Goal: Task Accomplishment & Management: Complete application form

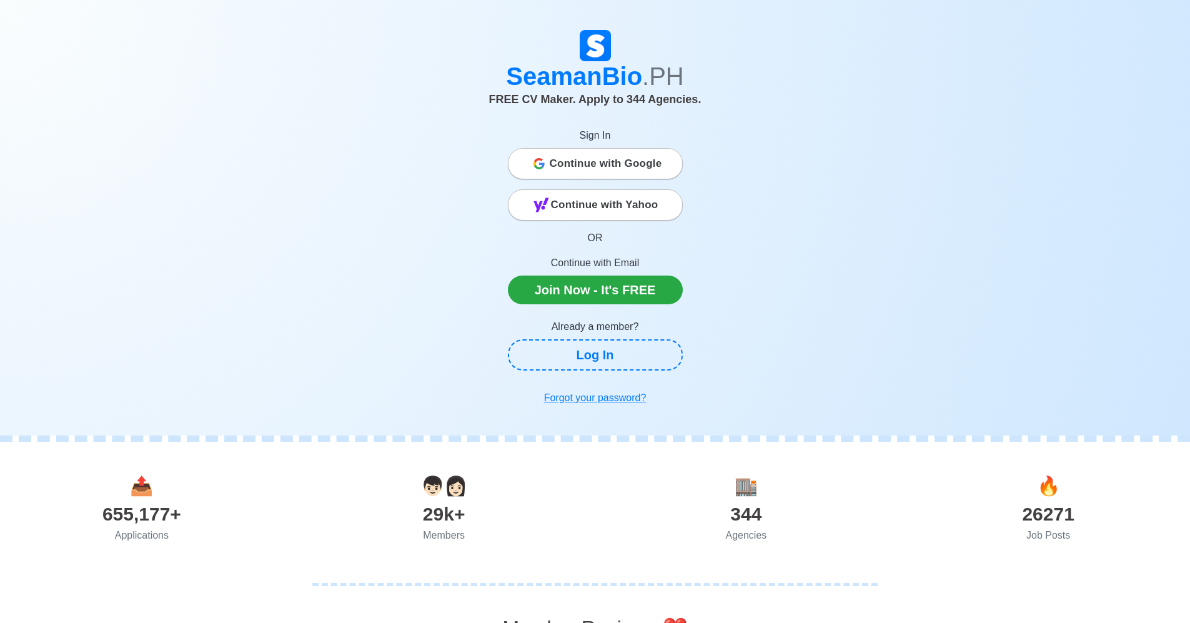
click at [614, 159] on span "Continue with Google" at bounding box center [606, 163] width 112 height 25
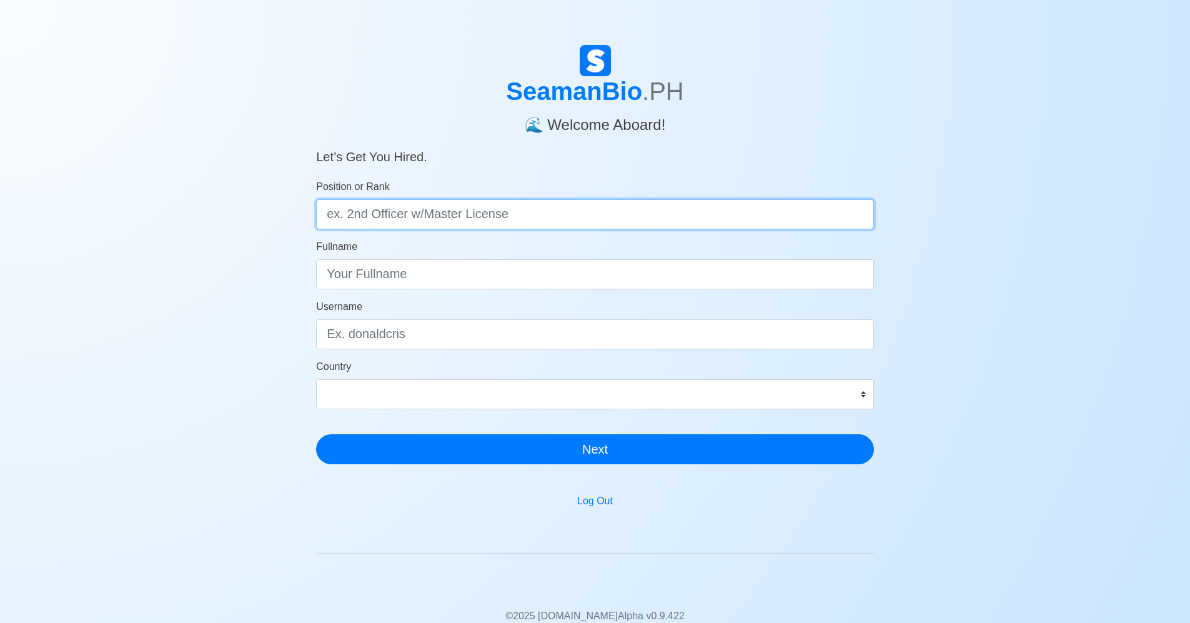
click at [518, 214] on input "Position or Rank" at bounding box center [595, 214] width 558 height 30
type input "J"
type input "D"
type input "Deck Cadet with Domestic Experience"
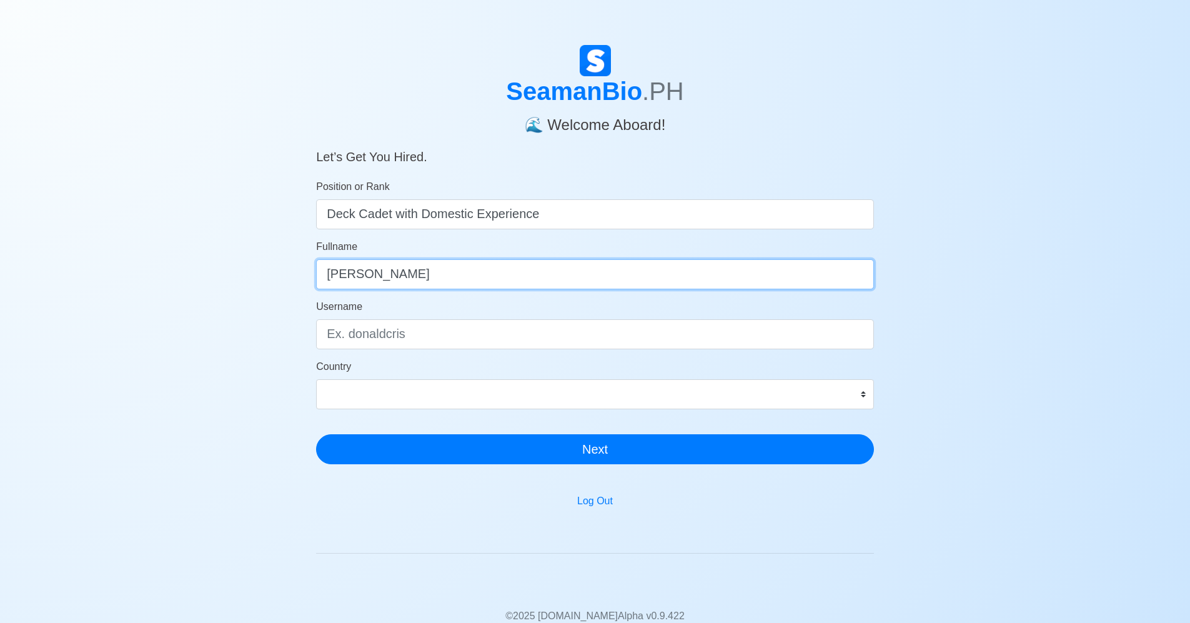
type input "Joe Vani Jamolin"
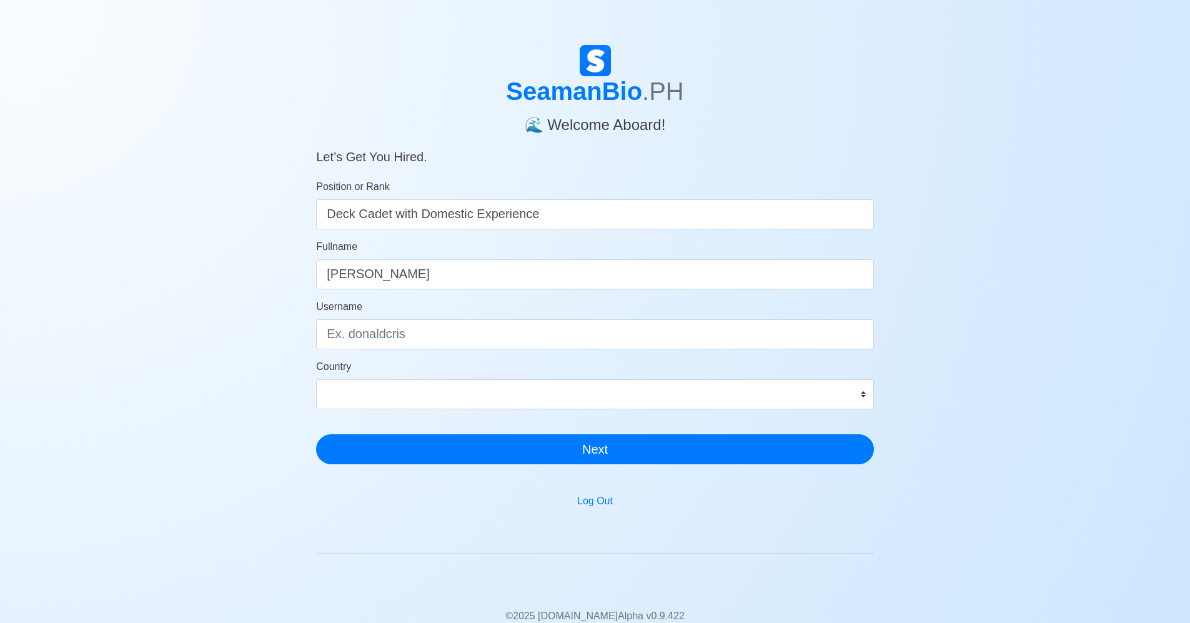
click at [693, 412] on form "Position or Rank Deck Cadet with Domestic Experience Fullname Joe Vani Jamolin …" at bounding box center [595, 321] width 558 height 285
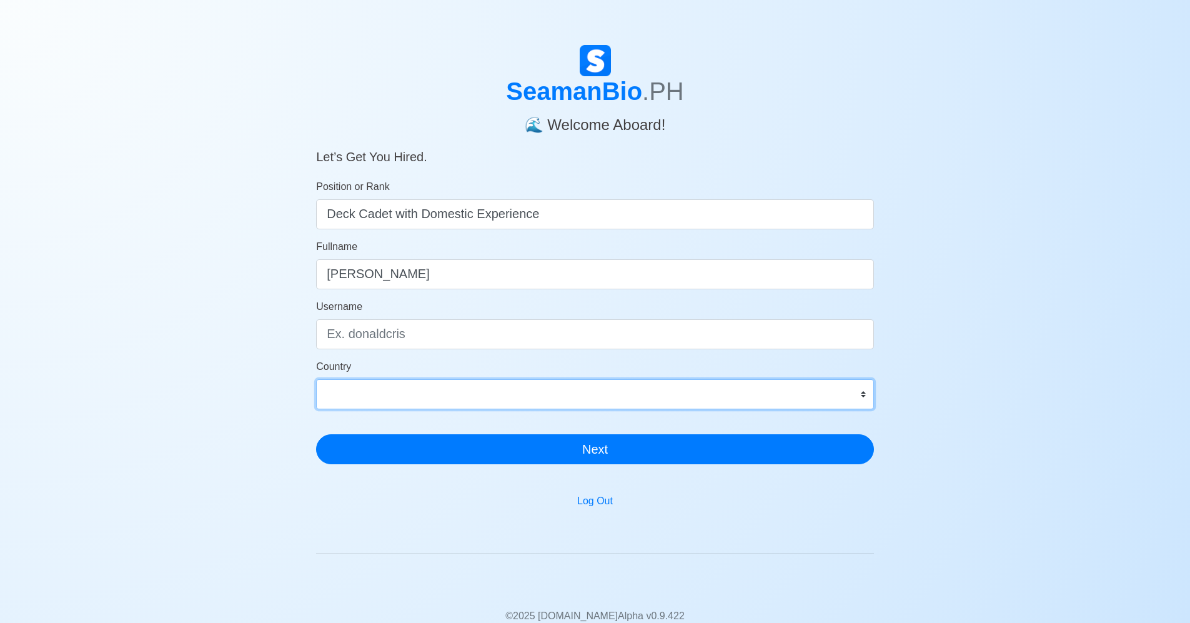
click at [697, 395] on select "Afghanistan Åland Islands Albania Algeria American Samoa Andorra Angola Anguill…" at bounding box center [595, 394] width 558 height 30
select select "PH"
click at [316, 379] on select "Afghanistan Åland Islands Albania Algeria American Samoa Andorra Angola Anguill…" at bounding box center [595, 394] width 558 height 30
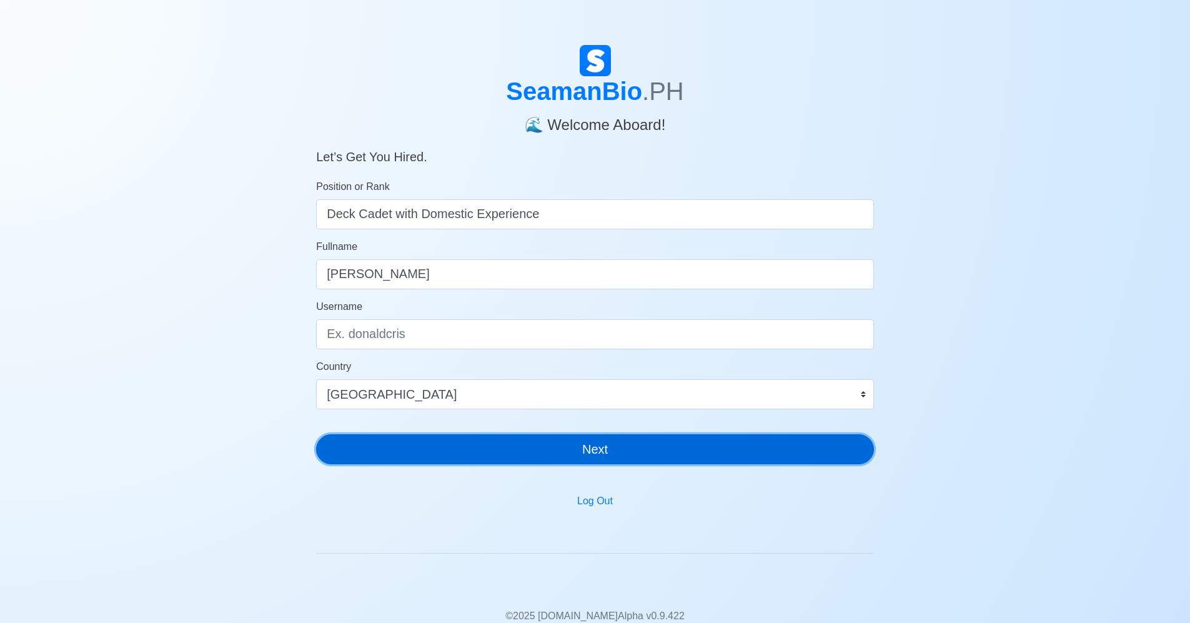
click at [523, 444] on button "Next" at bounding box center [595, 449] width 558 height 30
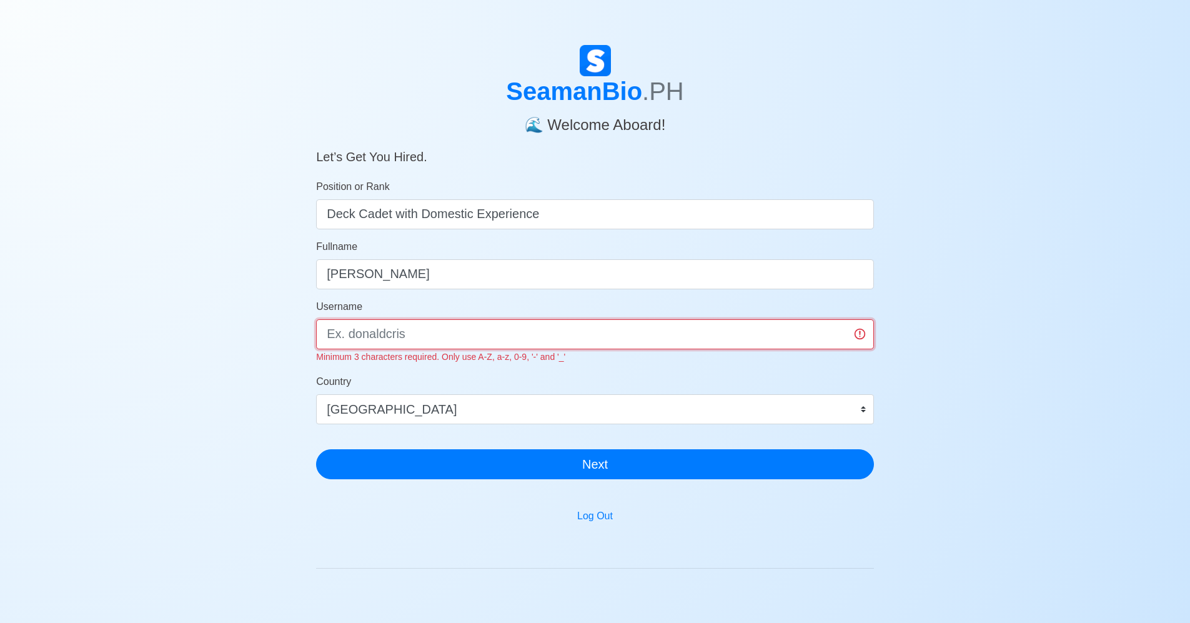
click at [462, 336] on input "Username" at bounding box center [595, 334] width 558 height 30
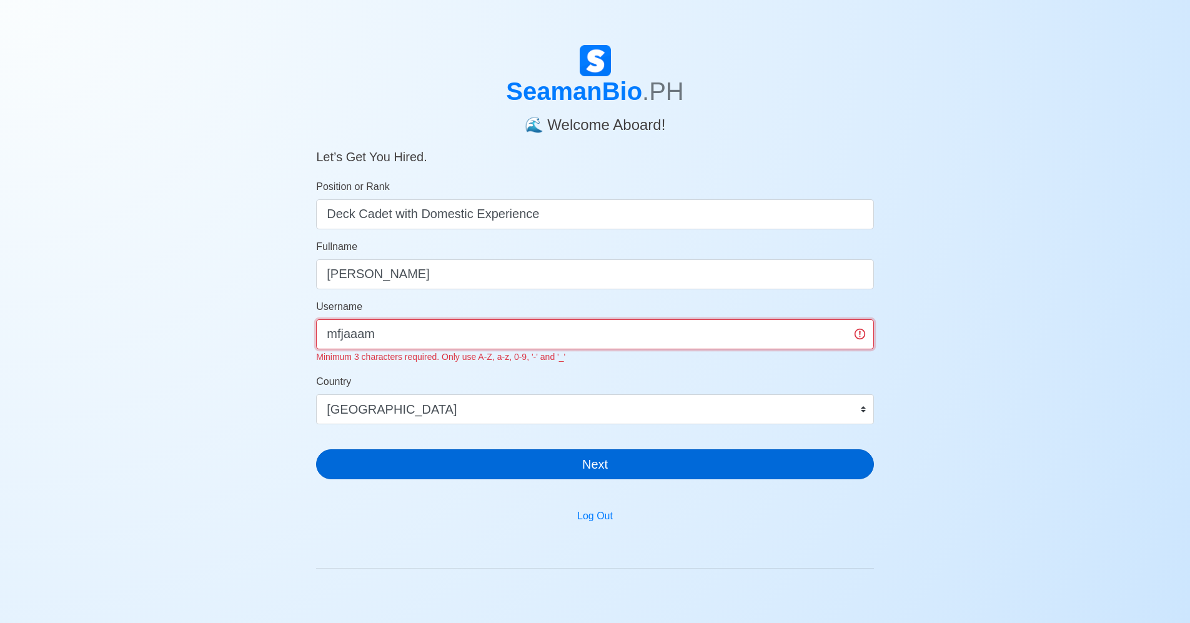
type input "mfjaaam"
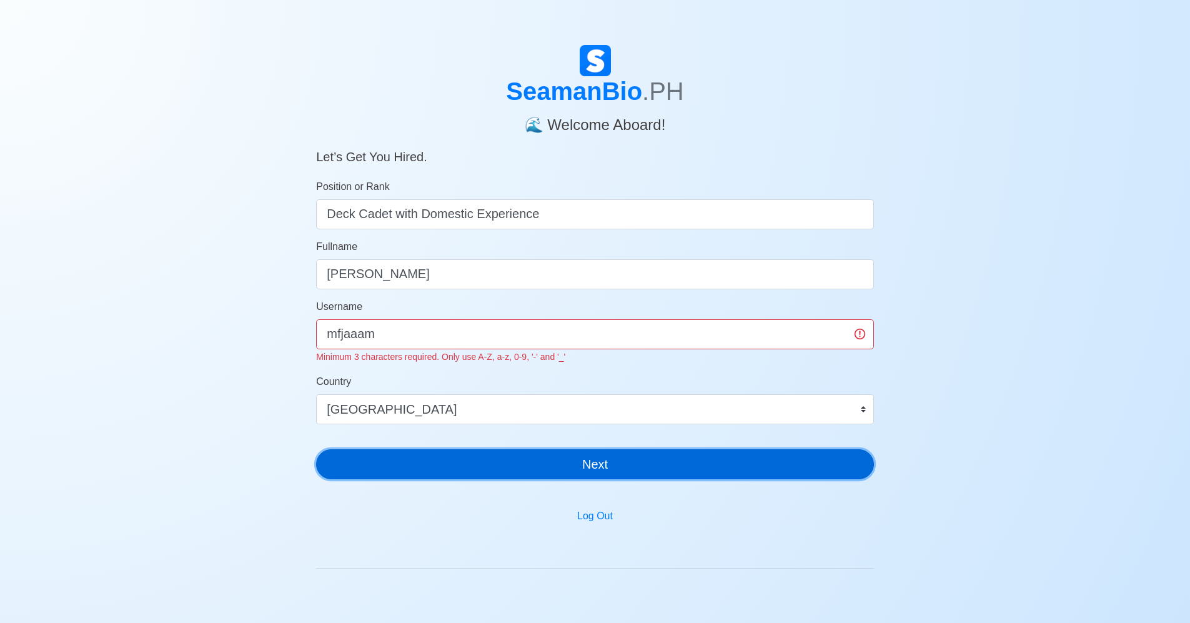
click at [619, 467] on div "SeamanBio .PH 🌊 Welcome Aboard! Let’s Get You Hired. Position or Rank Deck Cade…" at bounding box center [595, 267] width 558 height 444
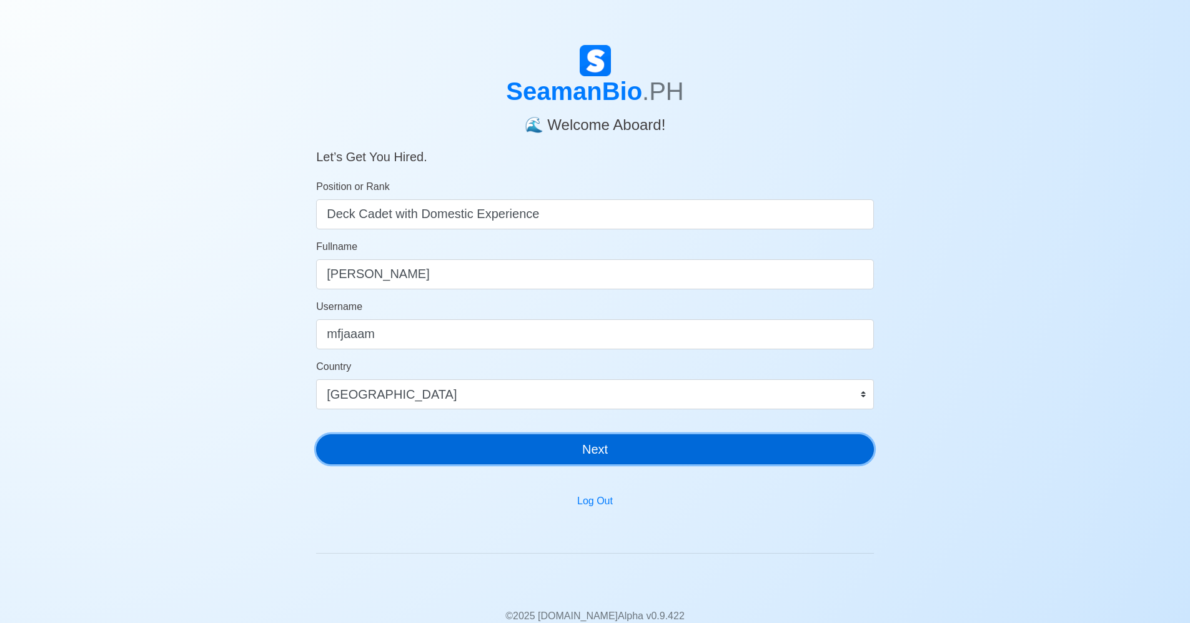
click at [623, 447] on button "Next" at bounding box center [595, 449] width 558 height 30
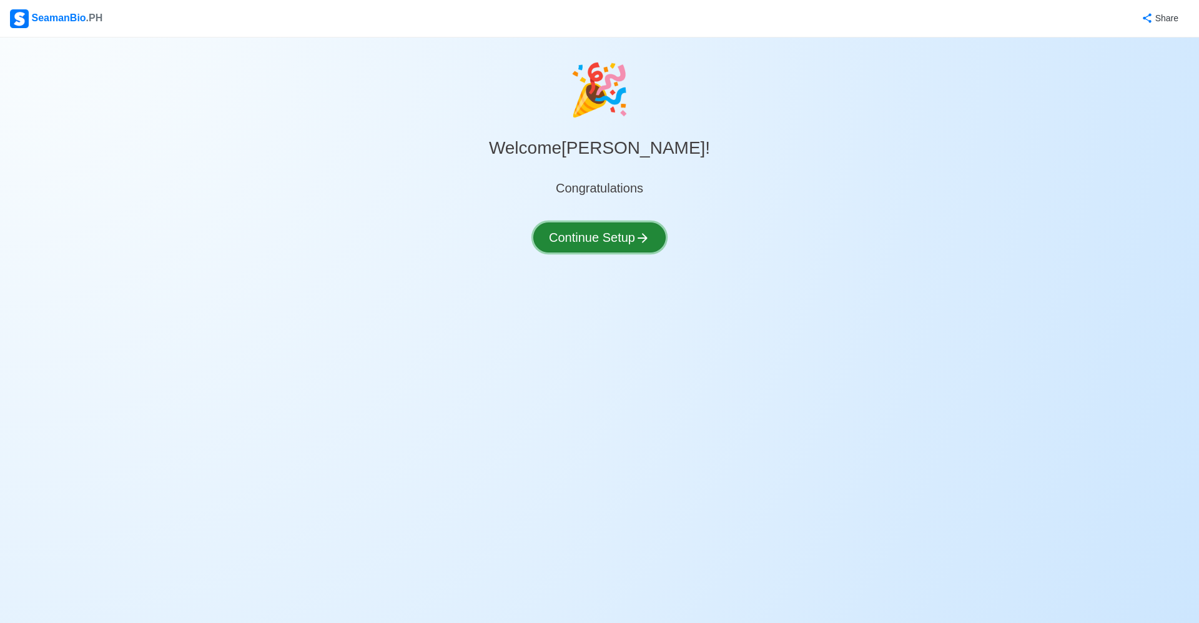
click at [633, 245] on button "Continue Setup" at bounding box center [599, 237] width 132 height 30
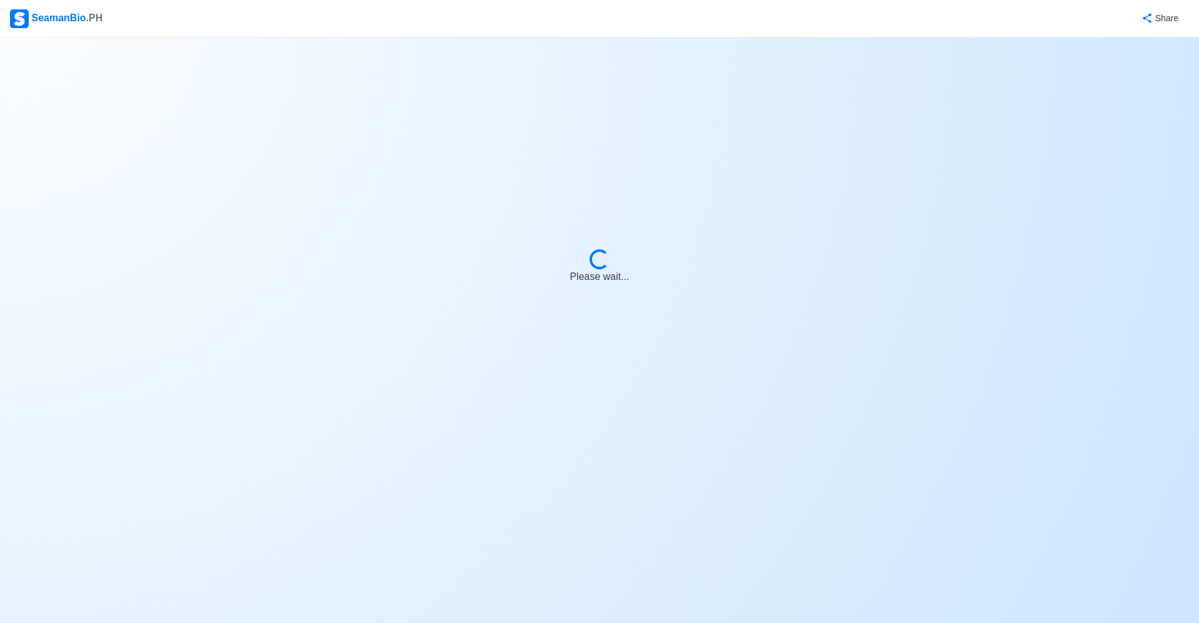
select select "Visible for Hiring"
select select "PH"
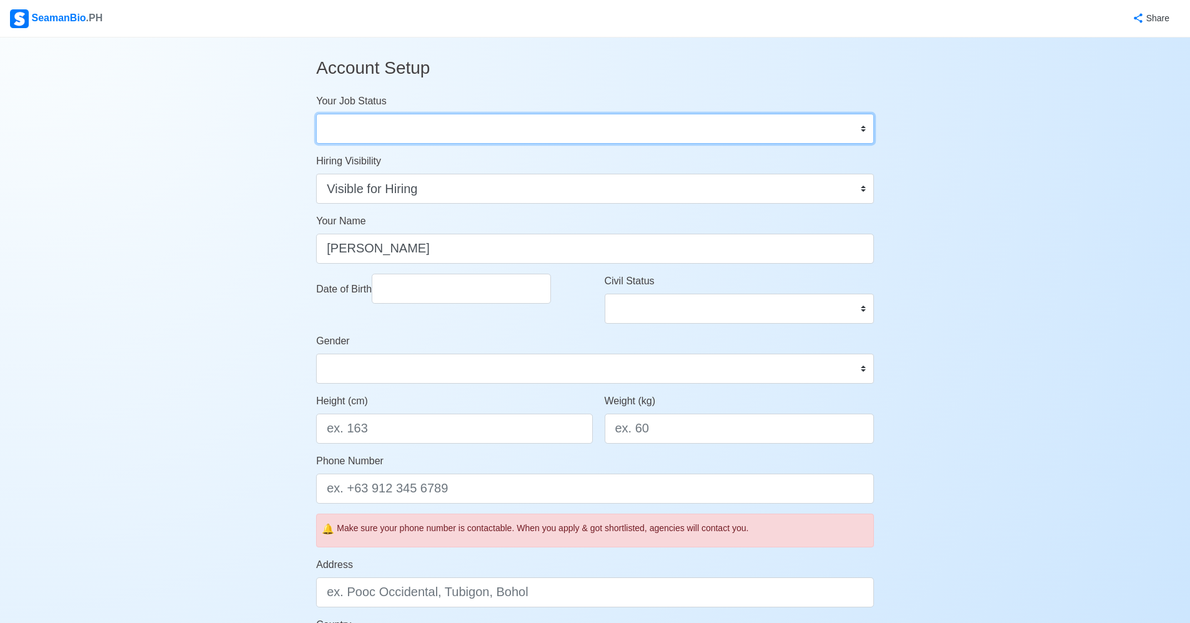
click at [467, 127] on select "Onboard Actively Looking for Job Not Looking for Job" at bounding box center [595, 129] width 558 height 30
select select "Actively Looking for Job"
click at [316, 114] on select "Onboard Actively Looking for Job Not Looking for Job" at bounding box center [595, 129] width 558 height 30
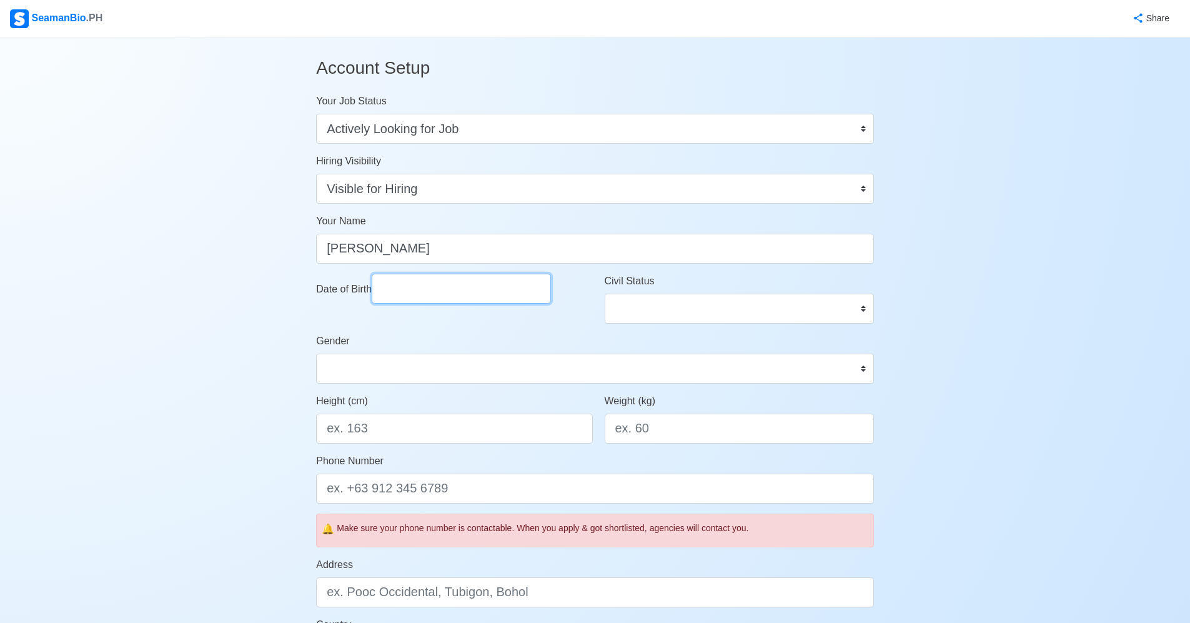
select select "****"
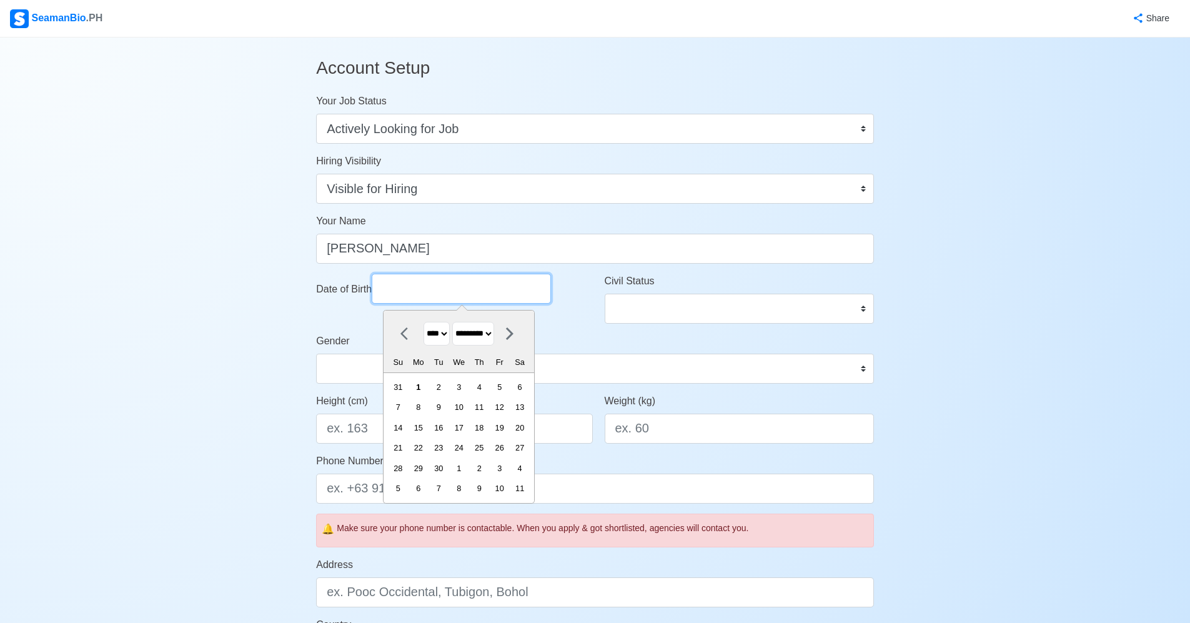
click at [470, 293] on input "Date of Birth" at bounding box center [461, 289] width 179 height 30
click at [490, 332] on select "******* ******** ***** ***** *** **** **** ****** ********* ******* ******** **…" at bounding box center [473, 334] width 42 height 24
select select "****"
click at [458, 322] on select "******* ******** ***** ***** *** **** **** ****** ********* ******* ******** **…" at bounding box center [473, 334] width 42 height 24
click at [407, 463] on div "27" at bounding box center [398, 468] width 17 height 17
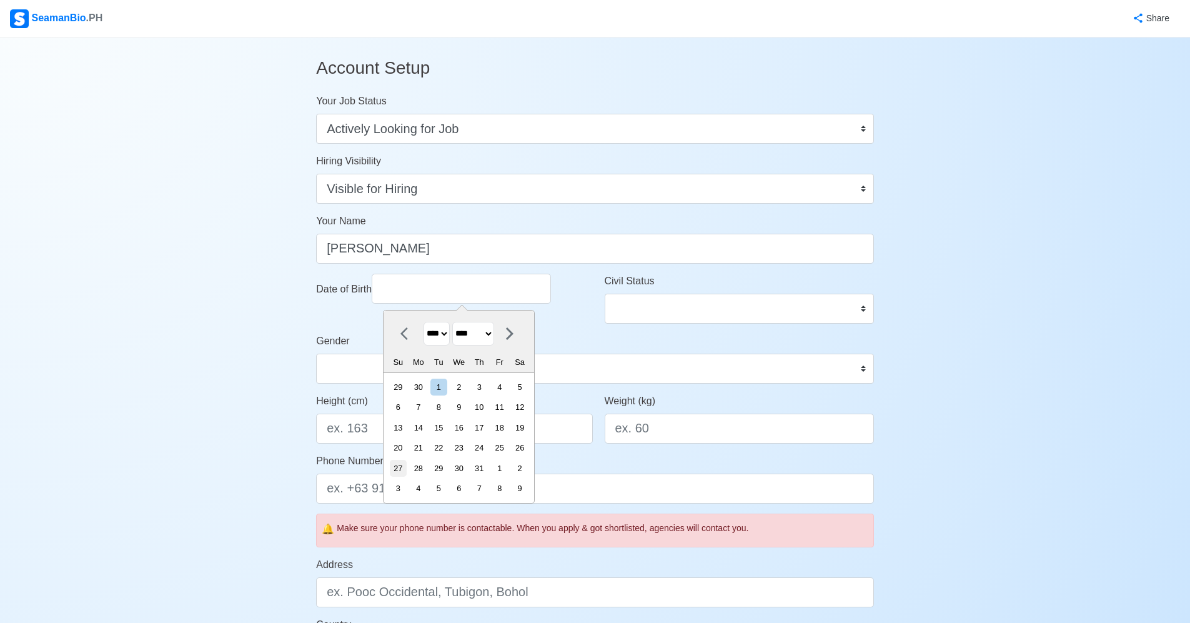
type input "07/27/2025"
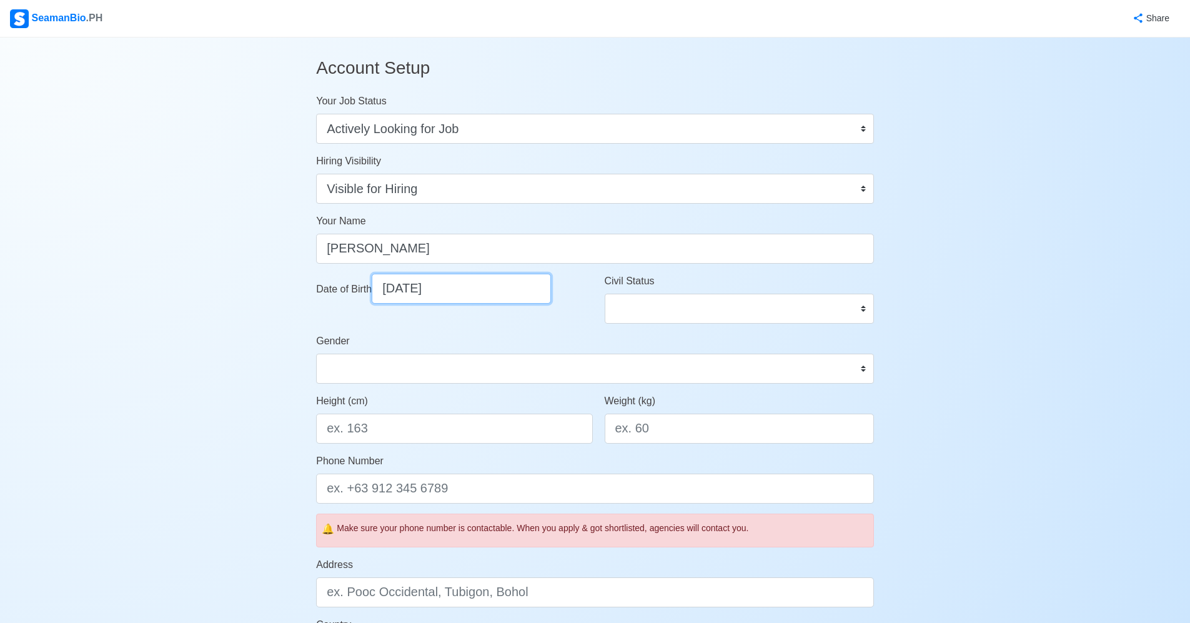
drag, startPoint x: 463, startPoint y: 289, endPoint x: 430, endPoint y: 290, distance: 32.5
click at [432, 290] on input "07/27/2025" at bounding box center [461, 289] width 179 height 30
select select "****"
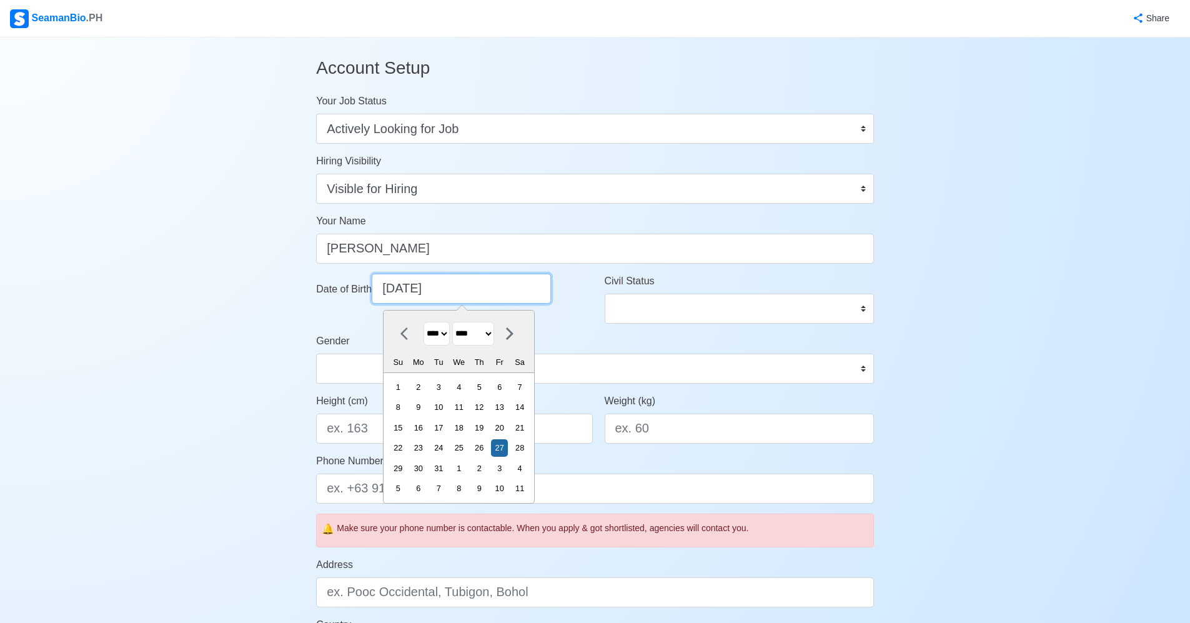
type input "07/27/1"
select select "****"
type input "07/27/19"
select select "****"
type input "07/27/1999"
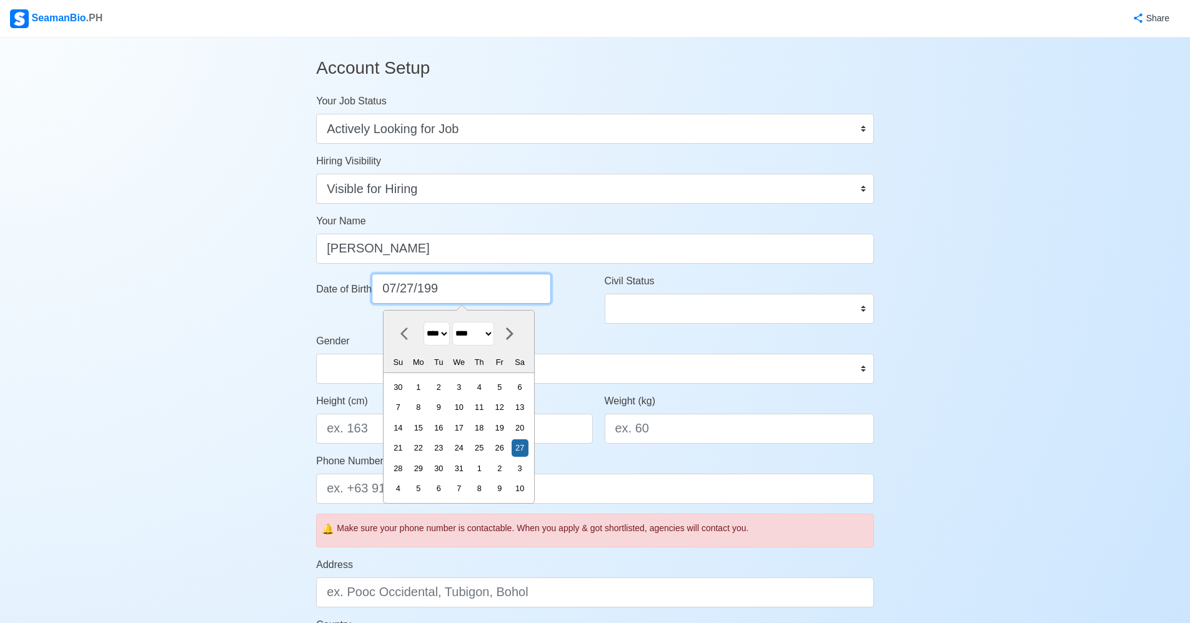
select select "****"
type input "07/27/1999"
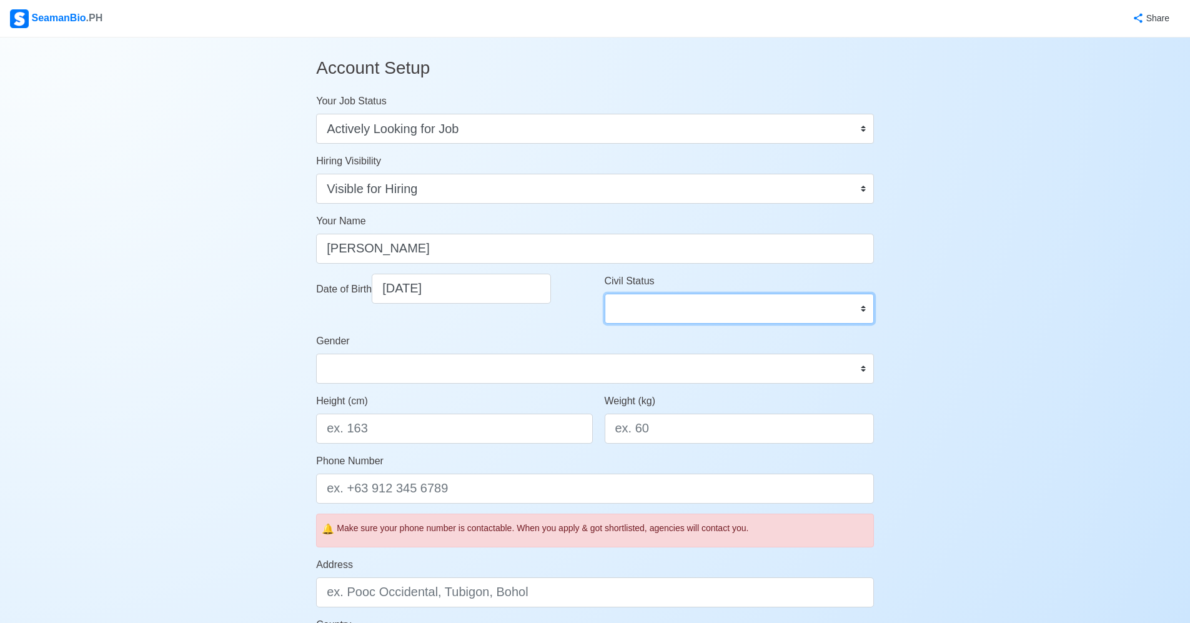
click at [743, 312] on select "Single Married Widowed Separated" at bounding box center [739, 309] width 269 height 30
select select "Single"
click at [605, 294] on select "Single Married Widowed Separated" at bounding box center [739, 309] width 269 height 30
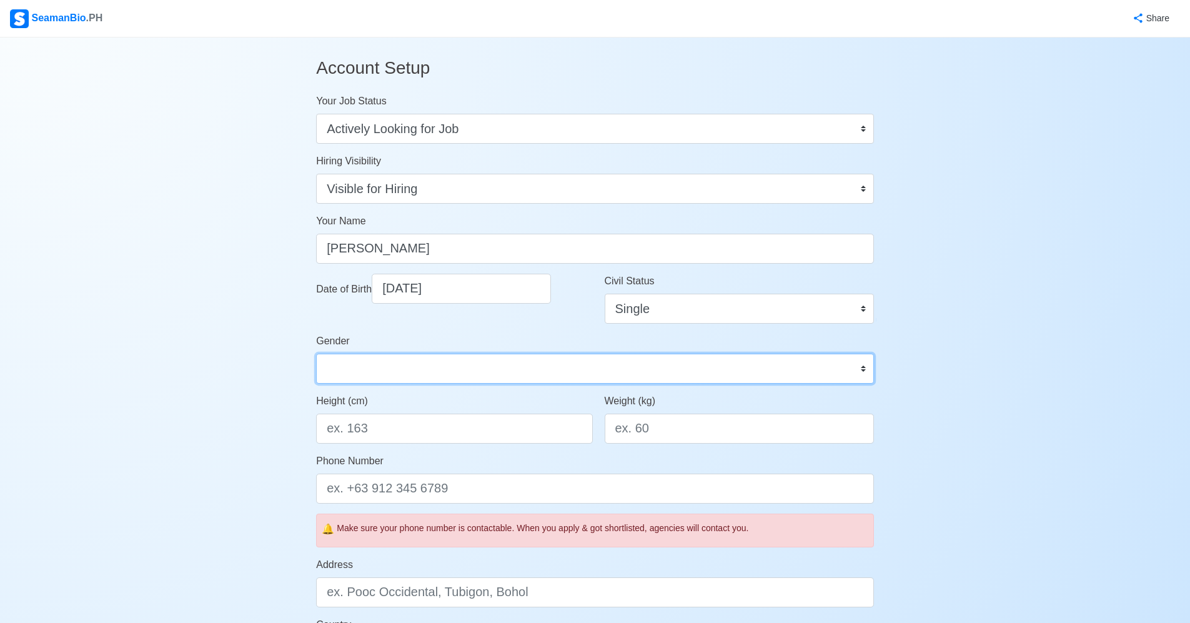
click at [507, 368] on select "Male Female" at bounding box center [595, 369] width 558 height 30
select select "[DEMOGRAPHIC_DATA]"
click at [316, 354] on select "Male Female" at bounding box center [595, 369] width 558 height 30
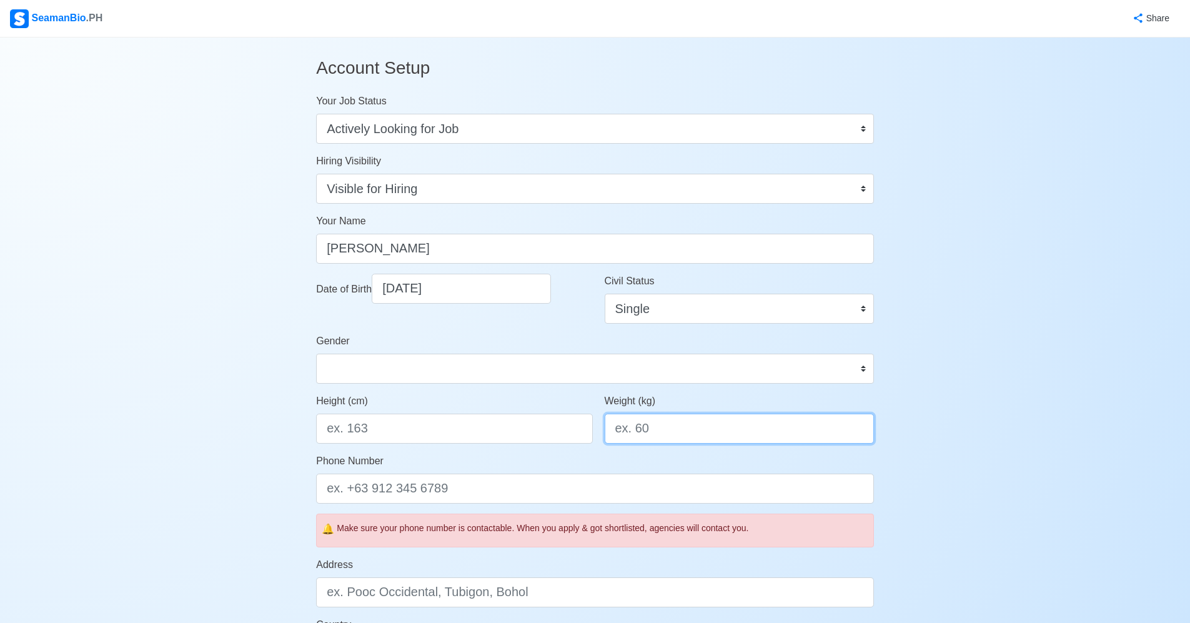
click at [654, 432] on input "Weight (kg)" at bounding box center [739, 428] width 269 height 30
type input "80"
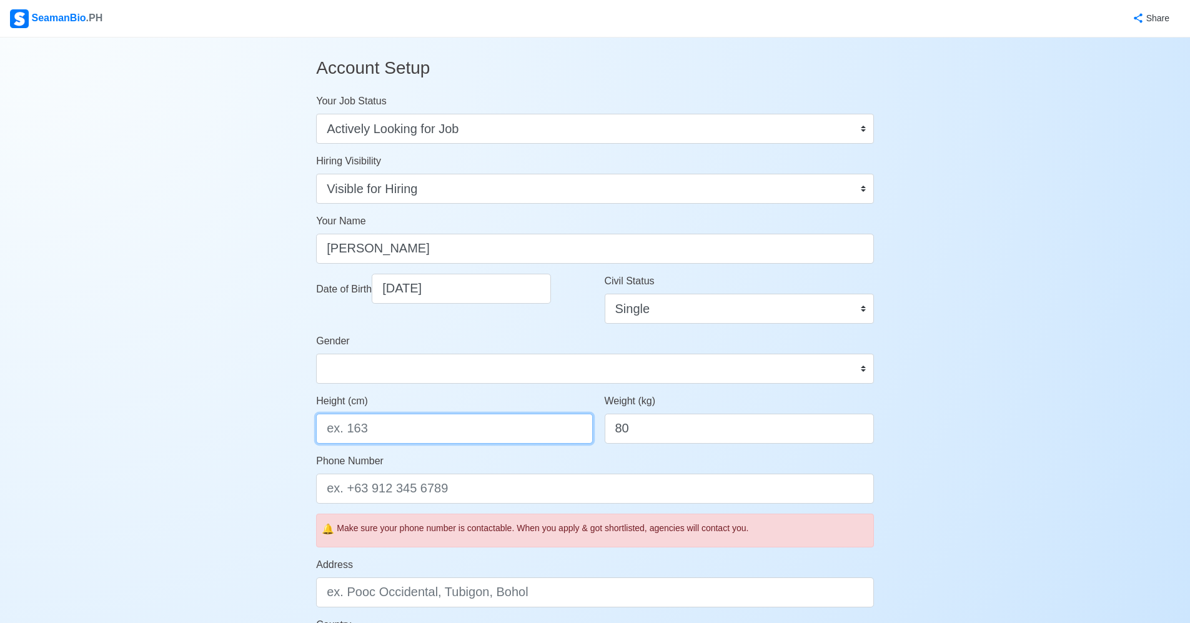
click at [416, 425] on input "Height (cm)" at bounding box center [454, 428] width 276 height 30
type input "172"
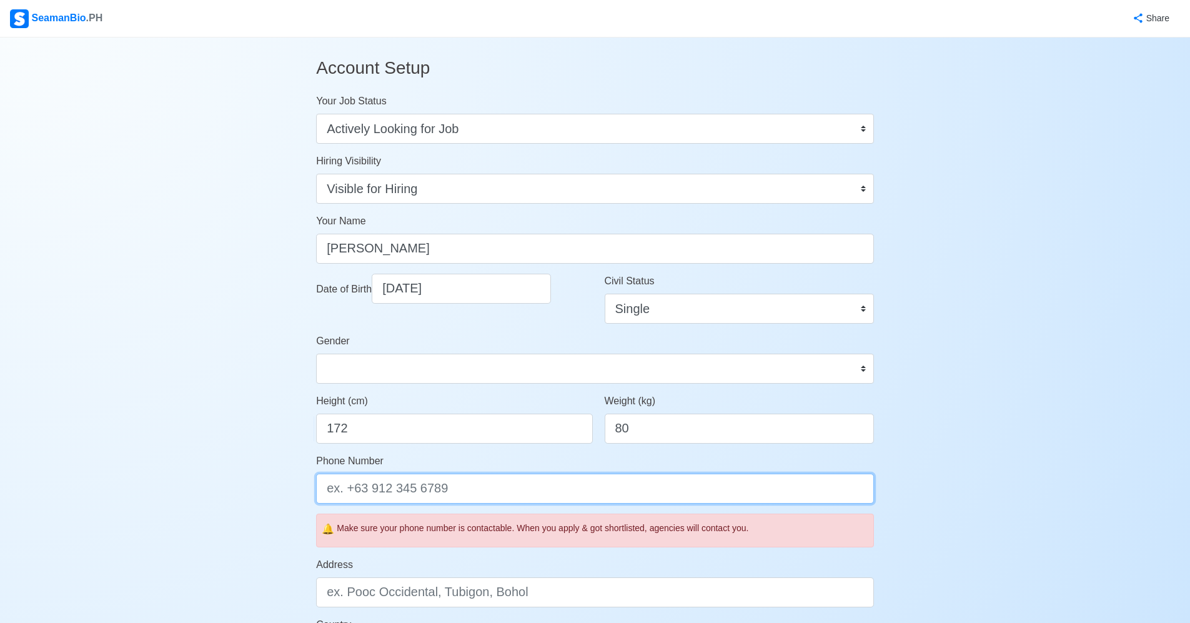
click at [446, 488] on input "Phone Number" at bounding box center [595, 488] width 558 height 30
type input "9"
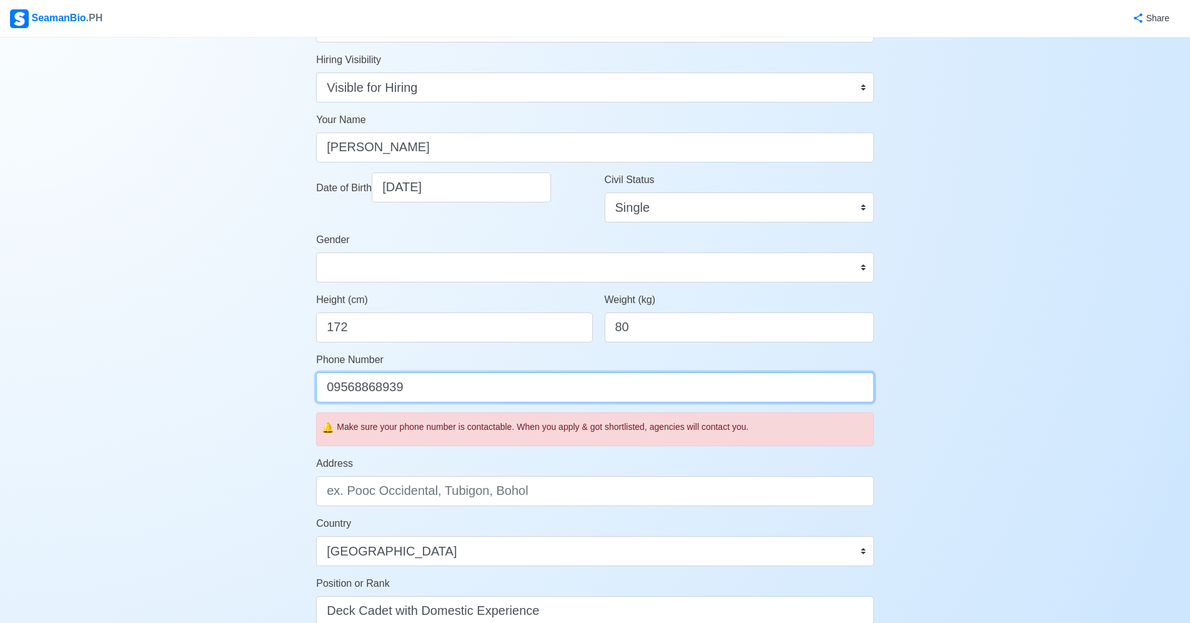
scroll to position [125, 0]
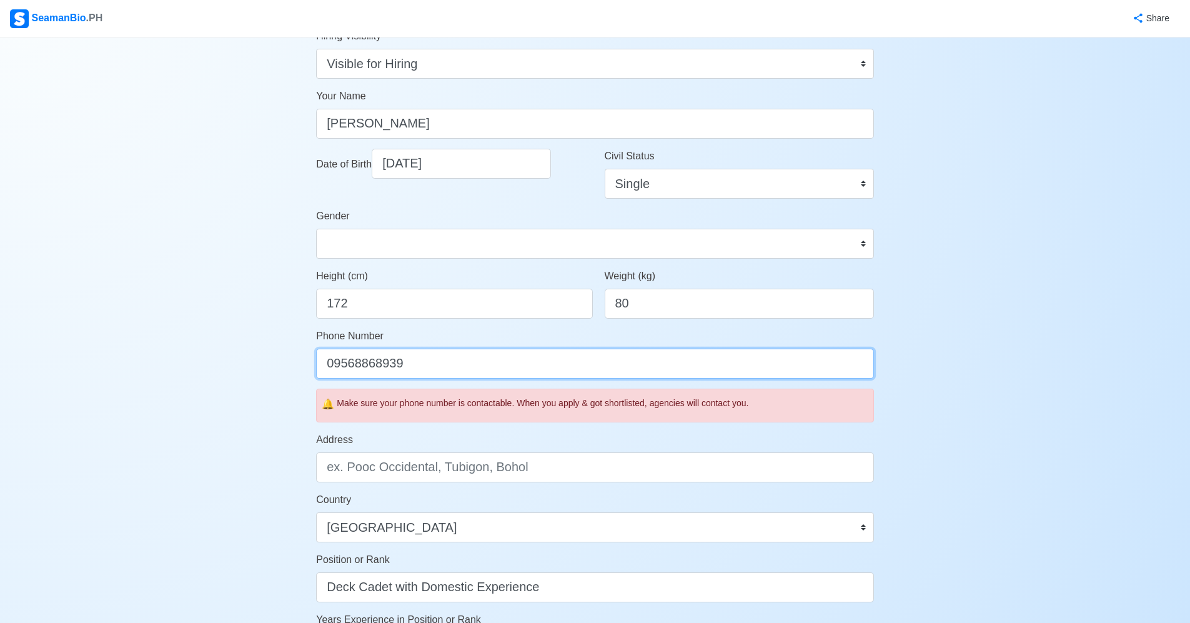
type input "09568868939"
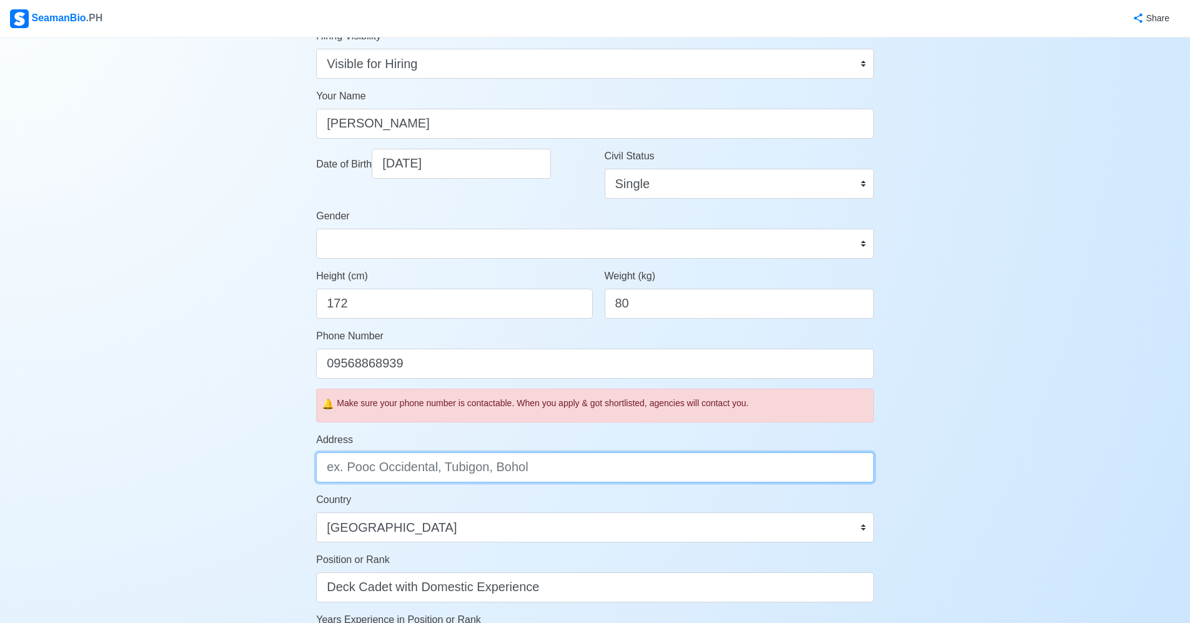
click at [470, 470] on input "Address" at bounding box center [595, 467] width 558 height 30
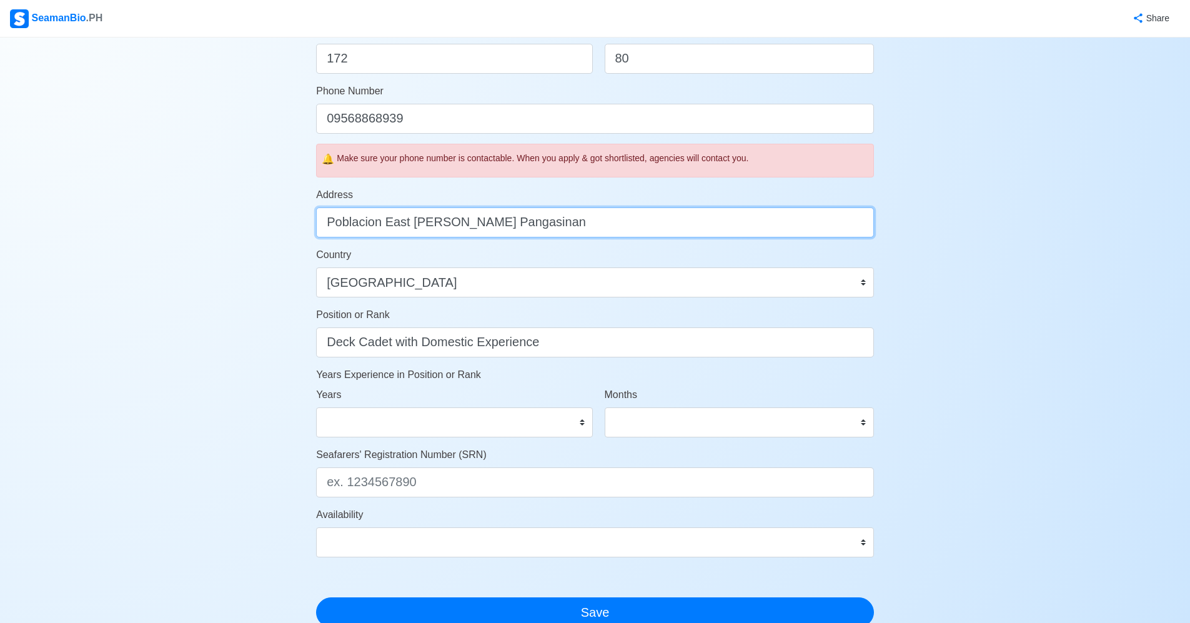
scroll to position [375, 0]
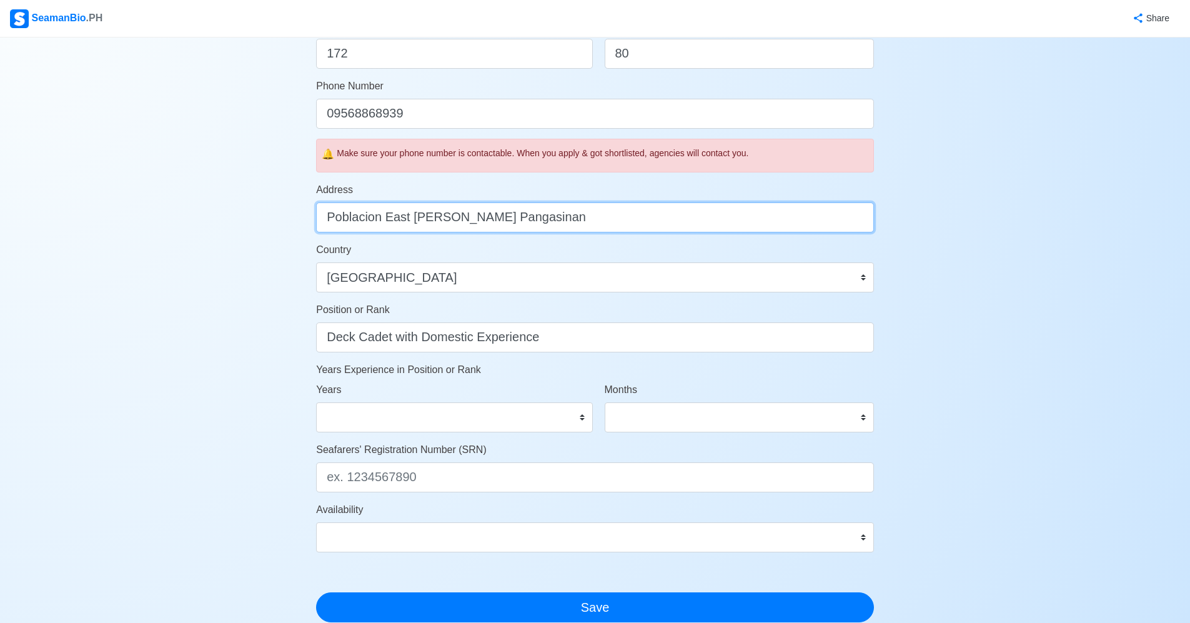
type input "Poblacion East Natividad Pangasinan"
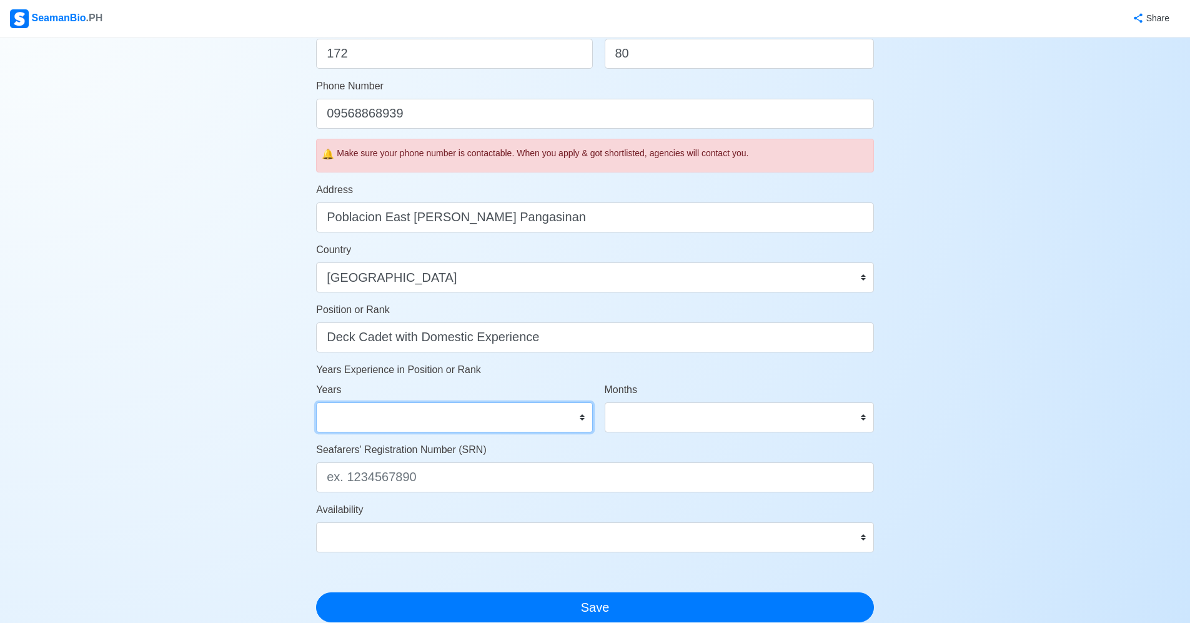
click at [538, 418] on select "0 1 2 3 4 5 6 7 8 9 10 11 12 13 14 15 16 17 18 19 20 21 22 23 24 25 26 27 28 29…" at bounding box center [454, 417] width 276 height 30
click at [316, 402] on select "0 1 2 3 4 5 6 7 8 9 10 11 12 13 14 15 16 17 18 19 20 21 22 23 24 25 26 27 28 29…" at bounding box center [454, 417] width 276 height 30
click at [565, 417] on select "0 1 2 3 4 5 6 7 8 9 10 11 12 13 14 15 16 17 18 19 20 21 22 23 24 25 26 27 28 29…" at bounding box center [454, 417] width 276 height 30
select select "1"
click at [316, 402] on select "0 1 2 3 4 5 6 7 8 9 10 11 12 13 14 15 16 17 18 19 20 21 22 23 24 25 26 27 28 29…" at bounding box center [454, 417] width 276 height 30
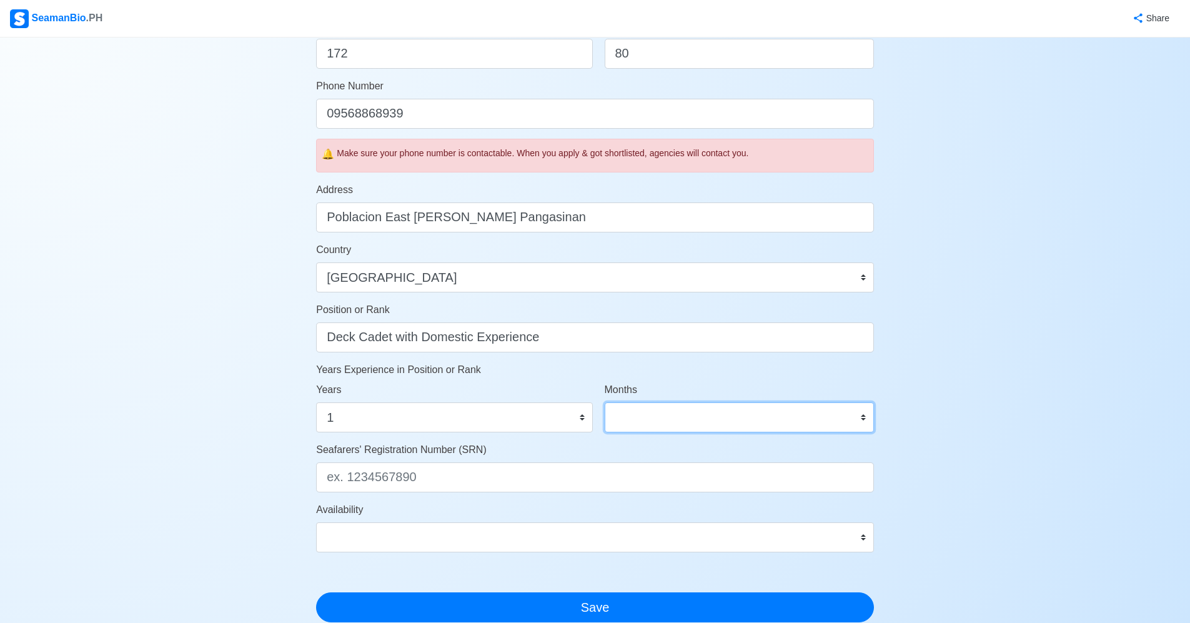
click at [677, 418] on select "0 1 2 3 4 5 6 7 8 9 10 11" at bounding box center [739, 417] width 269 height 30
select select "11"
click at [605, 402] on select "0 1 2 3 4 5 6 7 8 9 10 11" at bounding box center [739, 417] width 269 height 30
click at [684, 425] on select "0 1 2 3 4 5 6 7 8 9 10 11" at bounding box center [739, 417] width 269 height 30
click at [698, 450] on div "Seafarers' Registration Number (SRN)" at bounding box center [595, 467] width 558 height 50
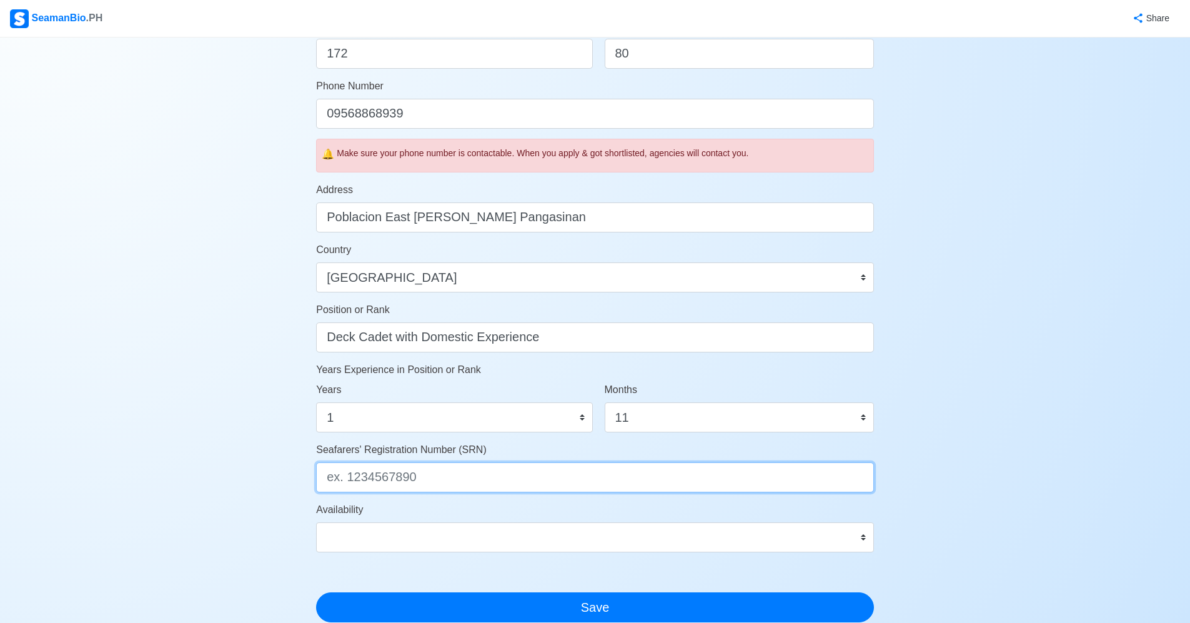
click at [409, 475] on input "Seafarers' Registration Number (SRN)" at bounding box center [595, 477] width 558 height 30
type input "9907270056"
drag, startPoint x: 437, startPoint y: 467, endPoint x: 217, endPoint y: 467, distance: 219.9
click at [186, 472] on div "Account Setup Your Job Status Onboard Actively Looking for Job Not Looking for …" at bounding box center [595, 204] width 1190 height 1083
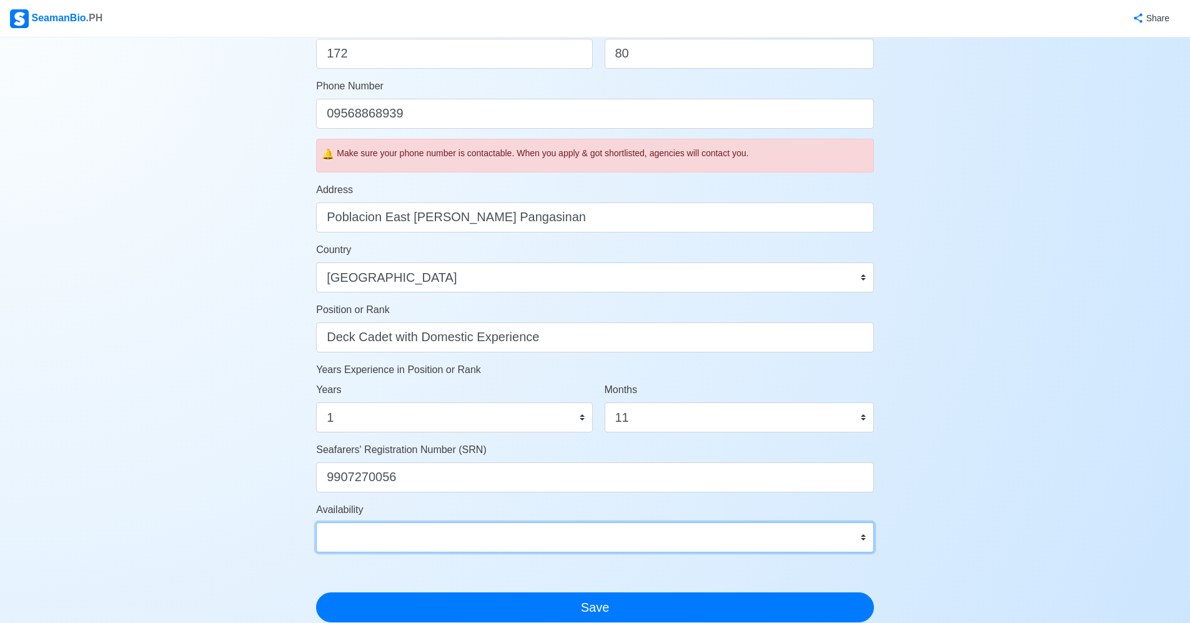
click at [420, 537] on select "Immediate Oct 2025 Nov 2025 Dec 2025 Jan 2026 Feb 2026 Mar 2026 Apr 2026 May 20…" at bounding box center [595, 537] width 558 height 30
click at [316, 522] on select "Immediate Oct 2025 Nov 2025 Dec 2025 Jan 2026 Feb 2026 Mar 2026 Apr 2026 May 20…" at bounding box center [595, 537] width 558 height 30
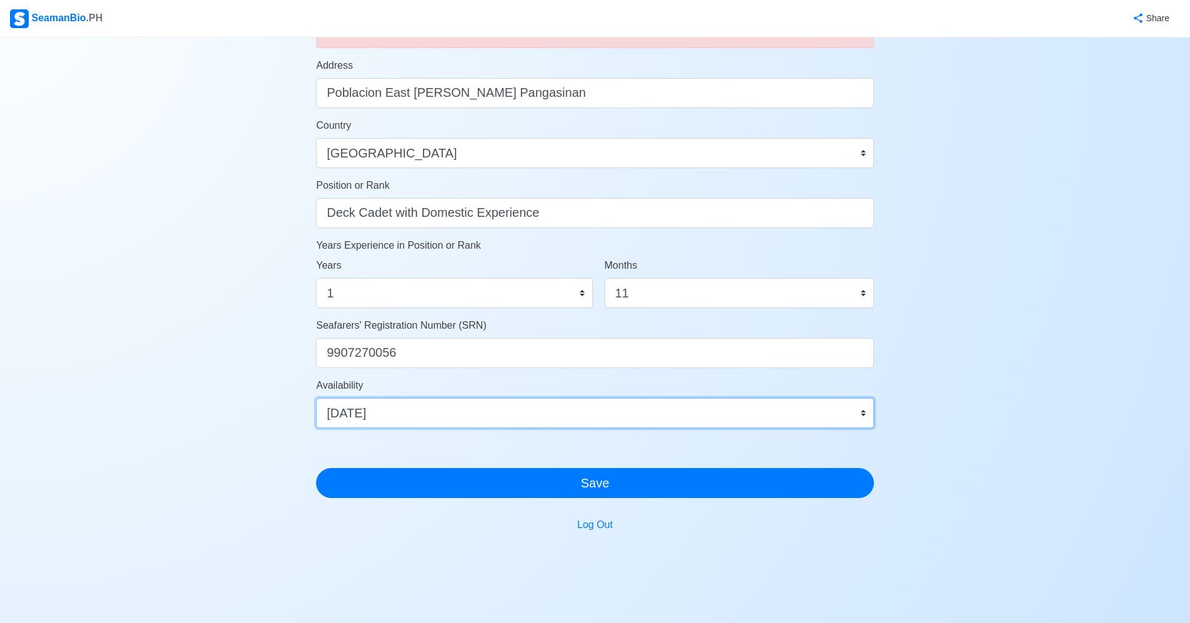
scroll to position [500, 0]
click at [798, 410] on select "Immediate Oct 2025 Nov 2025 Dec 2025 Jan 2026 Feb 2026 Mar 2026 Apr 2026 May 20…" at bounding box center [595, 412] width 558 height 30
select select "4102416000000"
click at [316, 397] on select "Immediate Oct 2025 Nov 2025 Dec 2025 Jan 2026 Feb 2026 Mar 2026 Apr 2026 May 20…" at bounding box center [595, 412] width 558 height 30
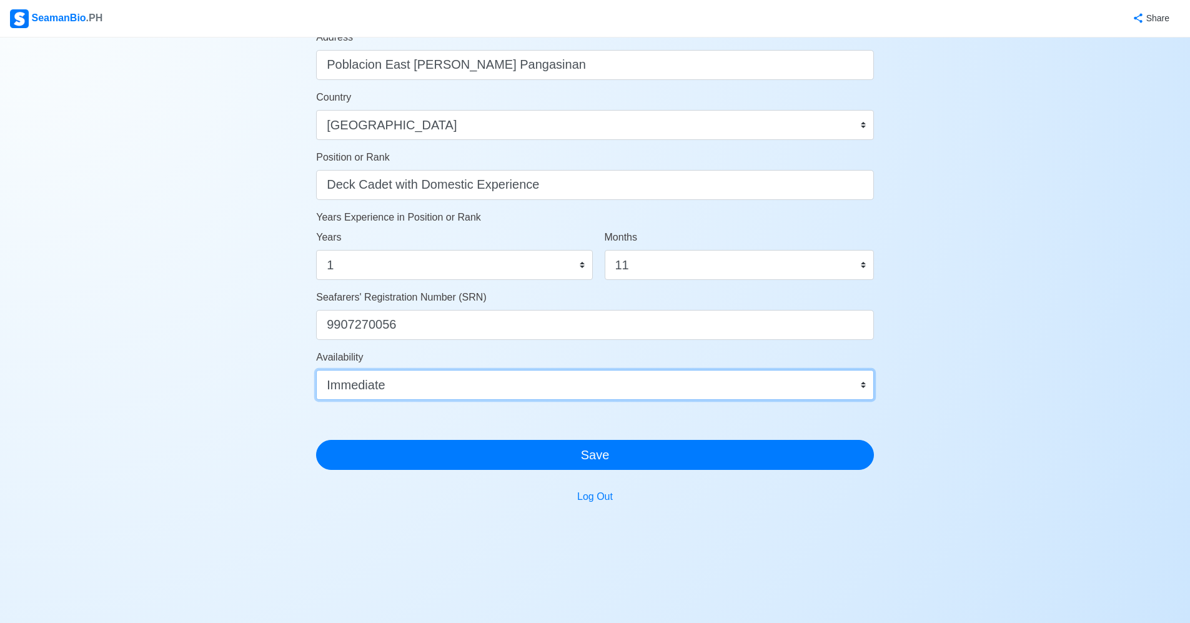
scroll to position [528, 0]
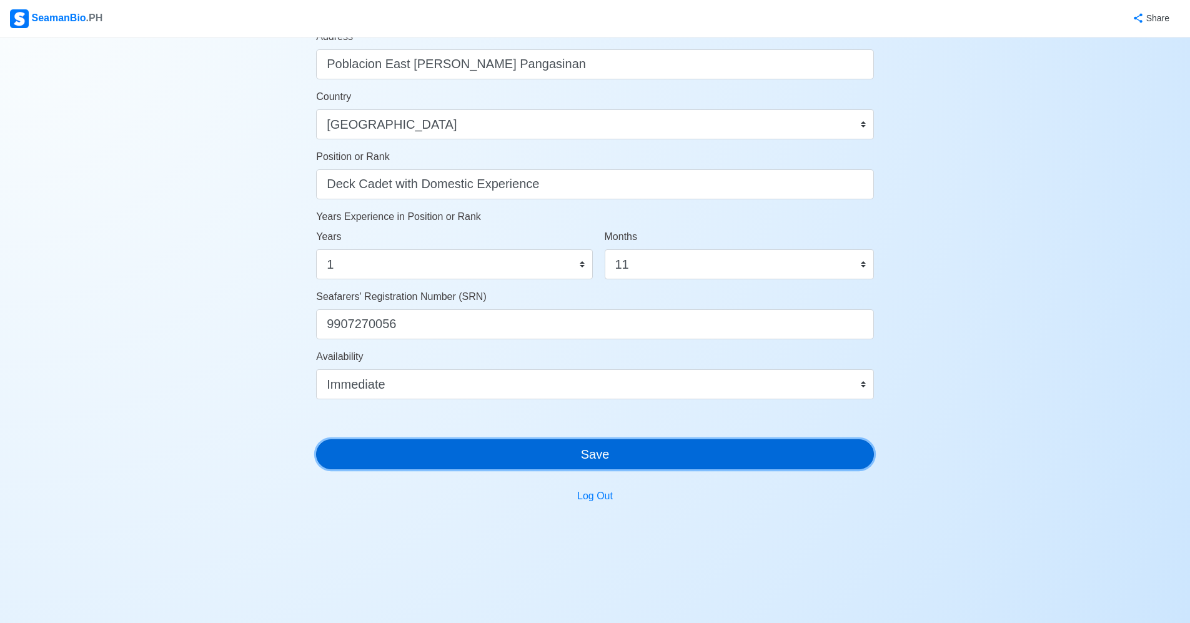
click at [645, 459] on button "Save" at bounding box center [595, 454] width 558 height 30
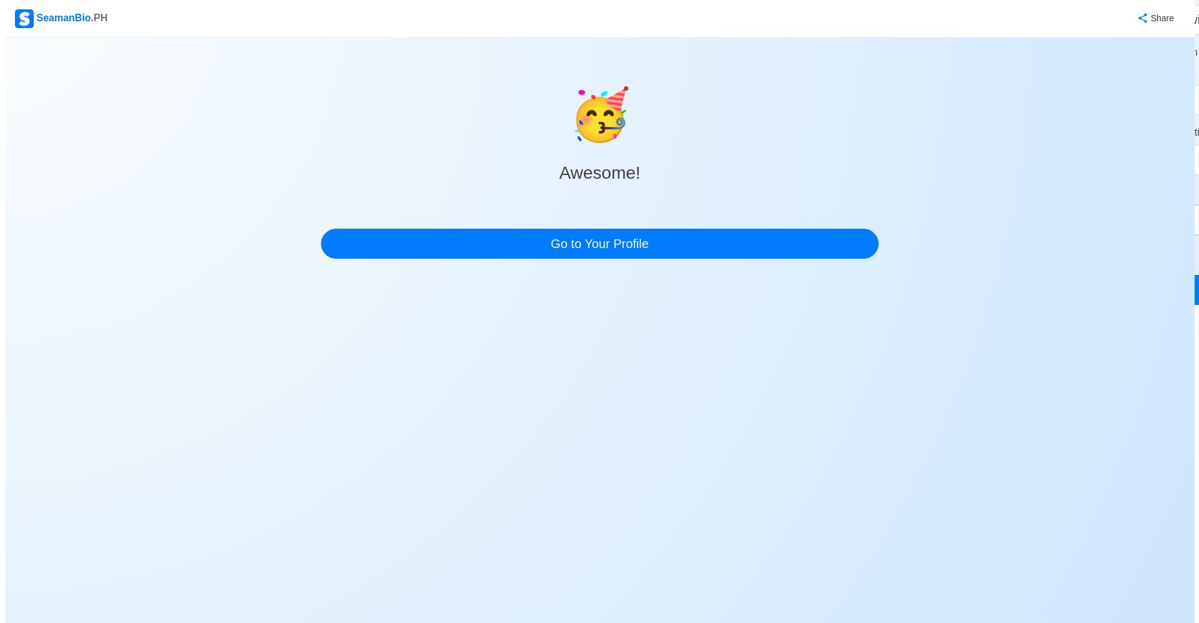
scroll to position [0, 0]
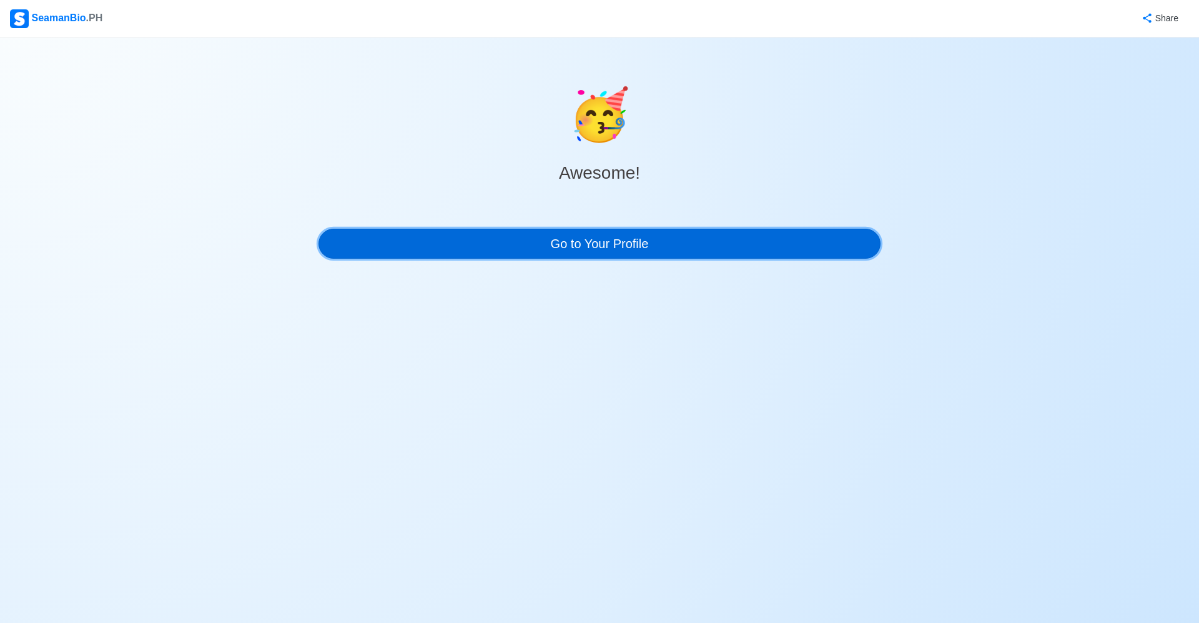
click at [679, 248] on link "Go to Your Profile" at bounding box center [600, 244] width 562 height 30
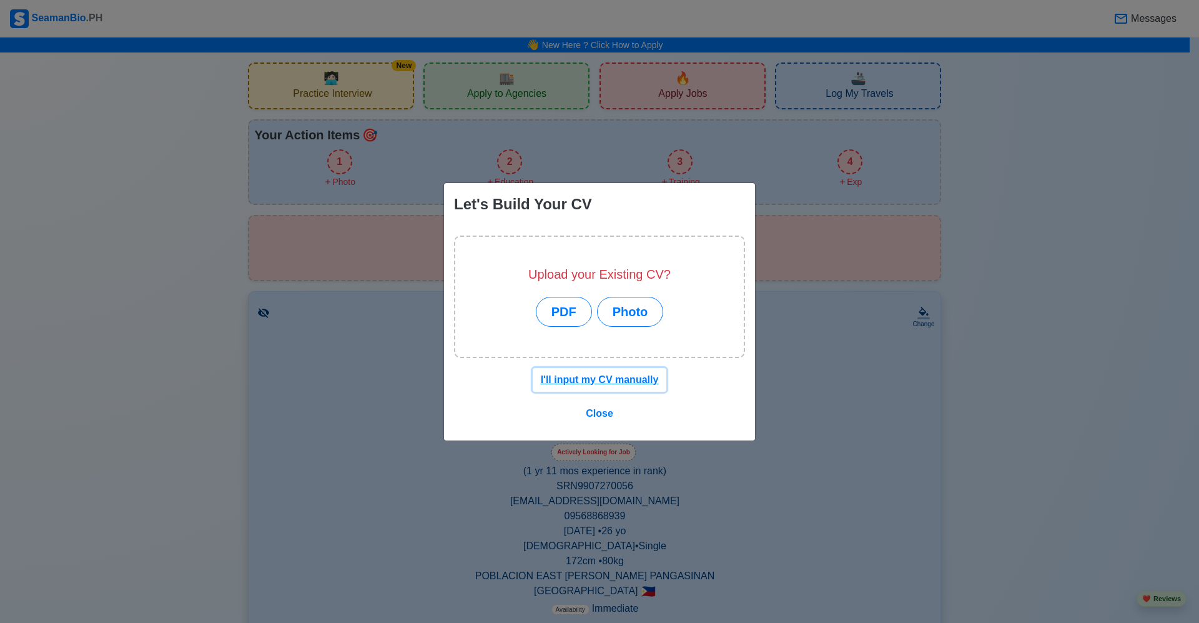
click at [627, 380] on u "I'll input my CV manually" at bounding box center [600, 379] width 118 height 11
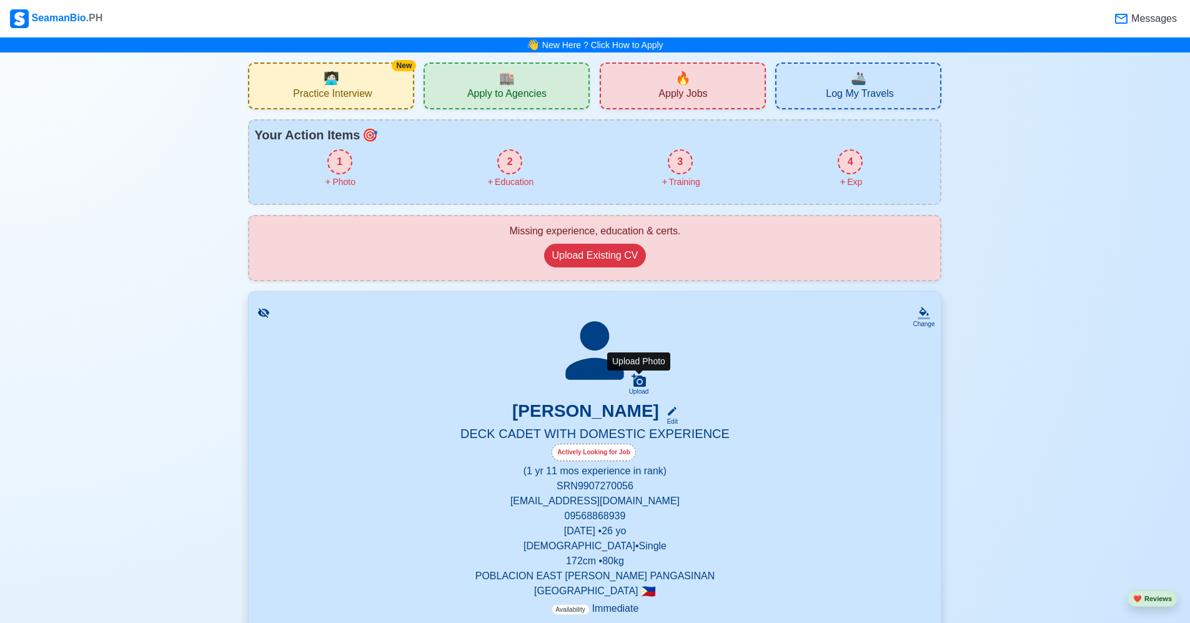
click at [638, 378] on icon at bounding box center [638, 379] width 14 height 13
click at [0, 0] on input "Upload" at bounding box center [0, 0] width 0 height 0
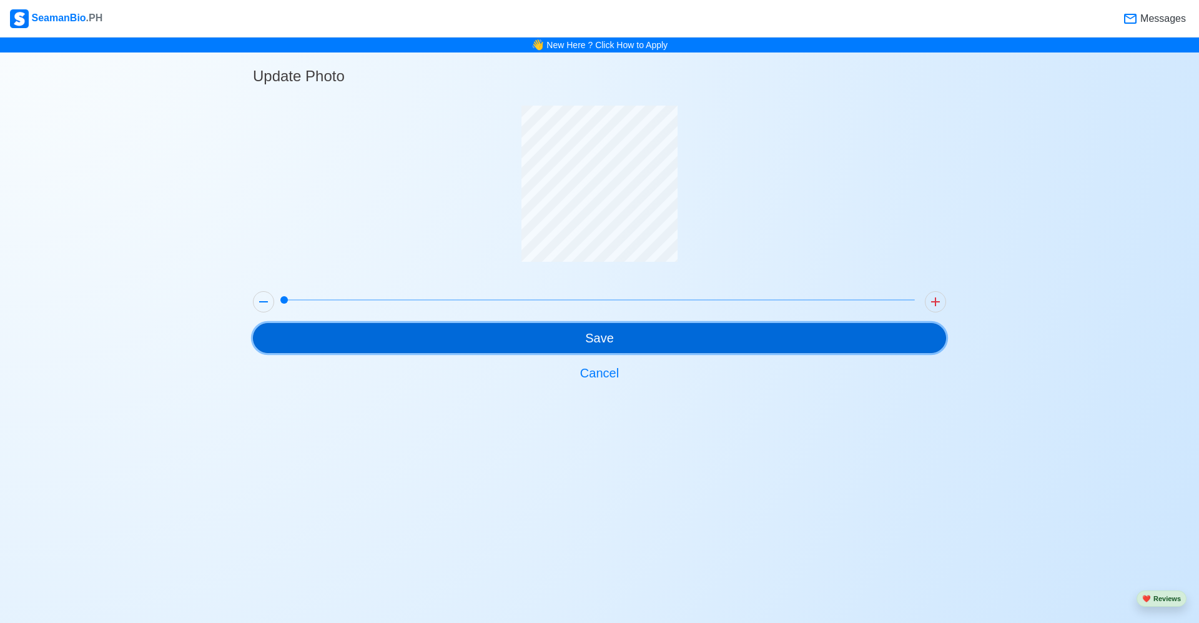
click at [686, 339] on button "Save" at bounding box center [599, 338] width 693 height 30
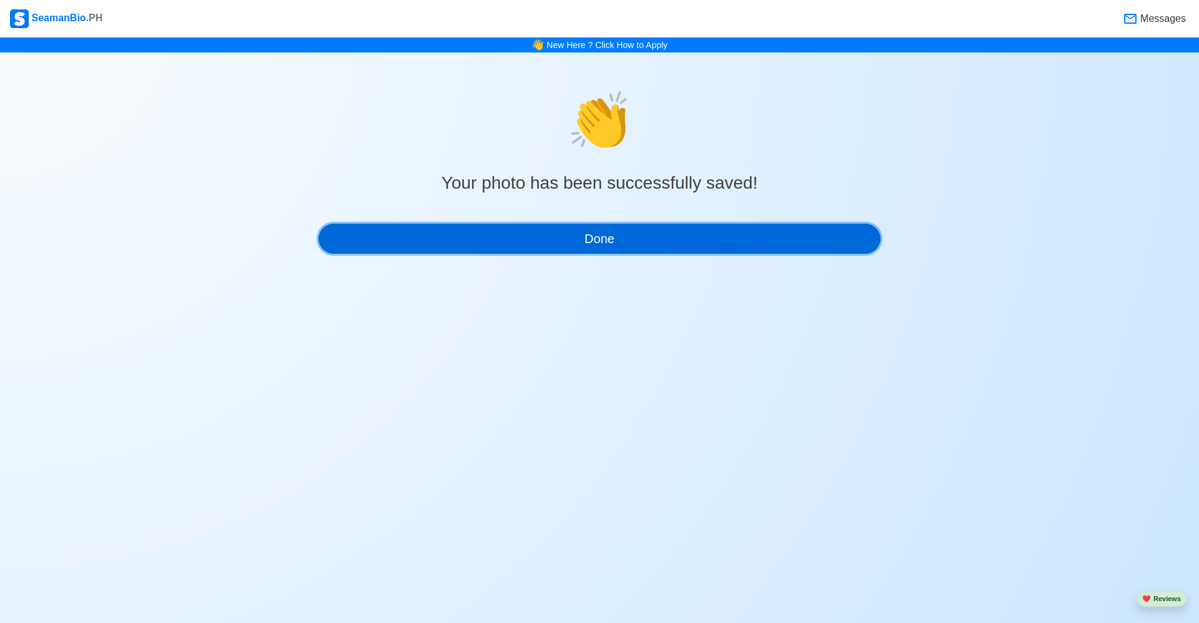
click at [680, 240] on button "Done" at bounding box center [600, 239] width 562 height 30
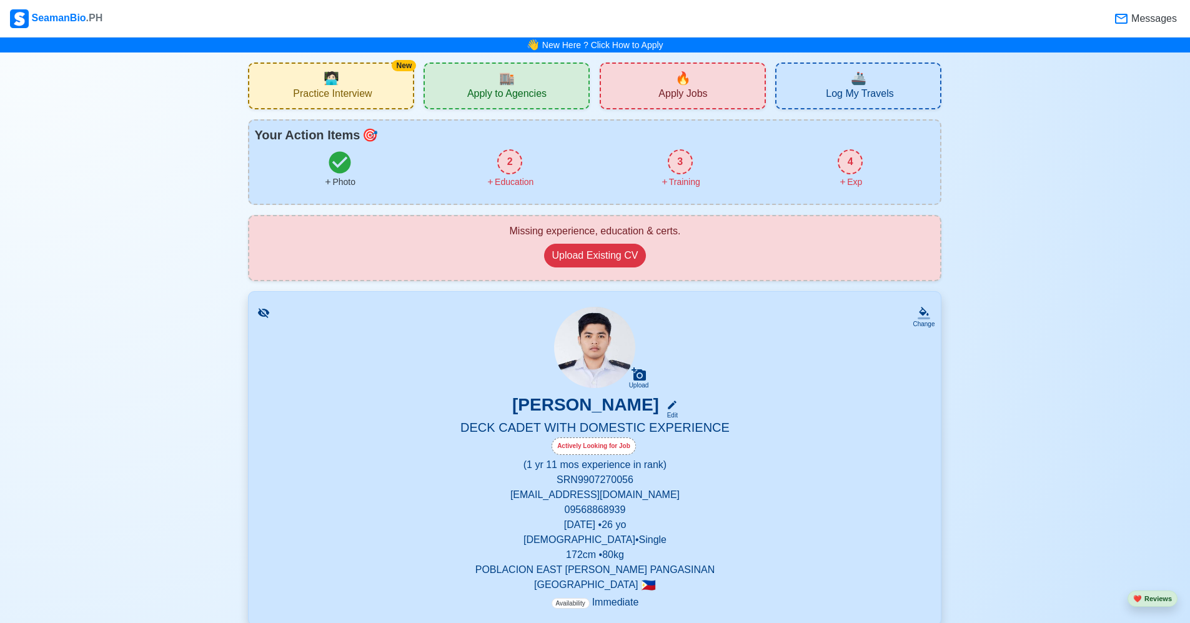
click at [512, 163] on div "2" at bounding box center [509, 161] width 25 height 25
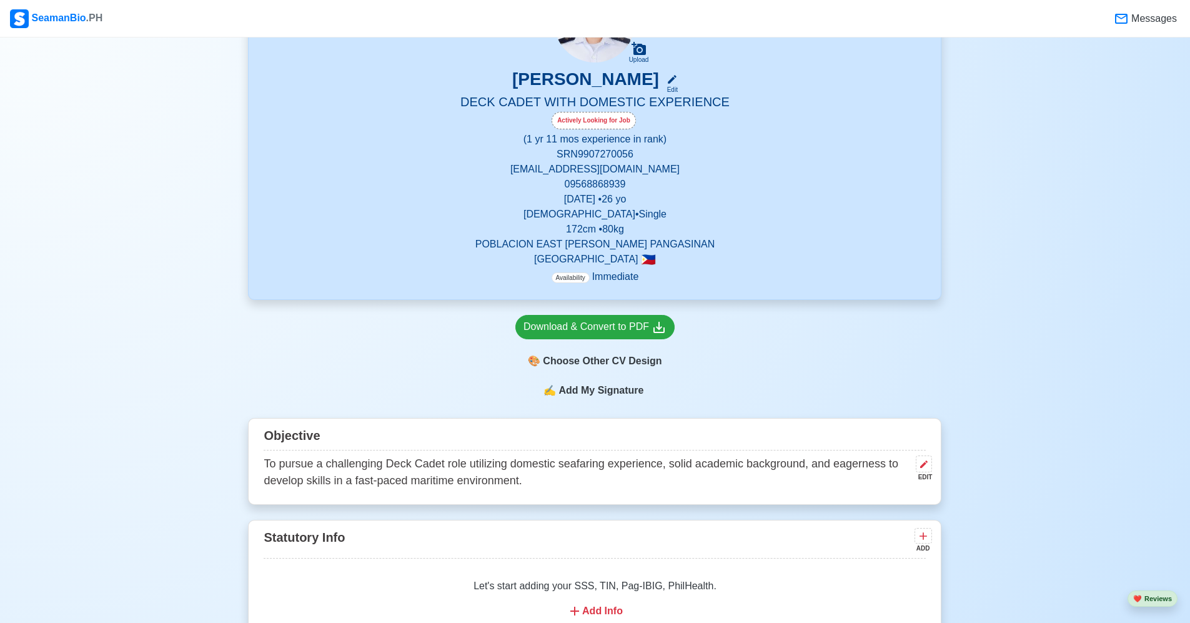
scroll to position [350, 0]
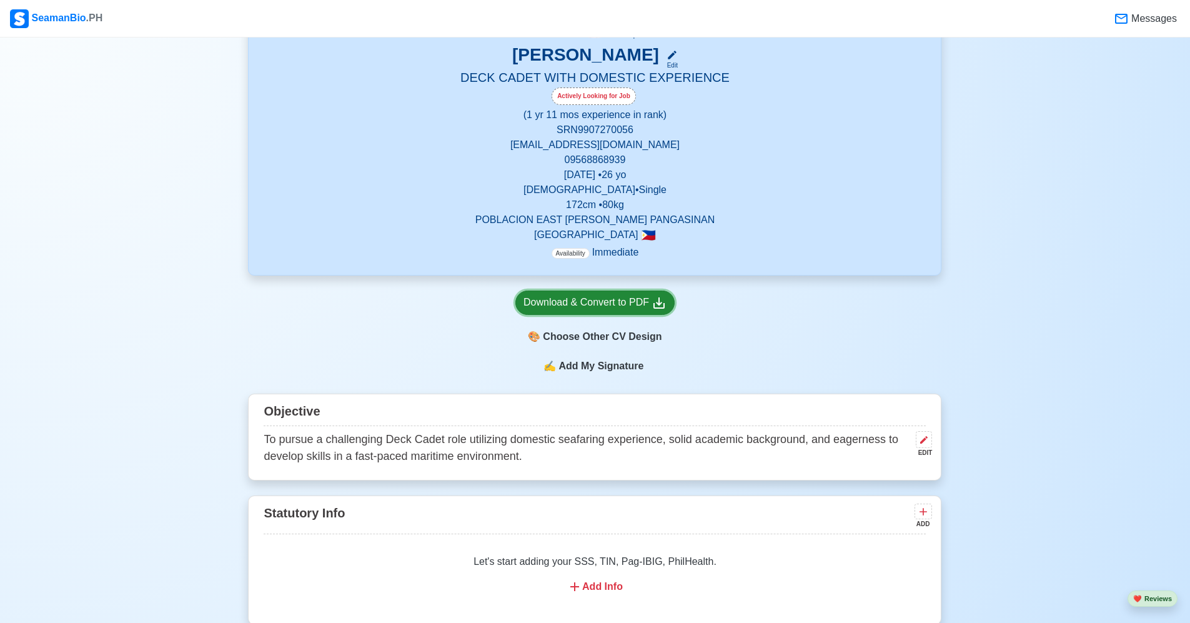
click at [653, 307] on icon at bounding box center [658, 302] width 11 height 11
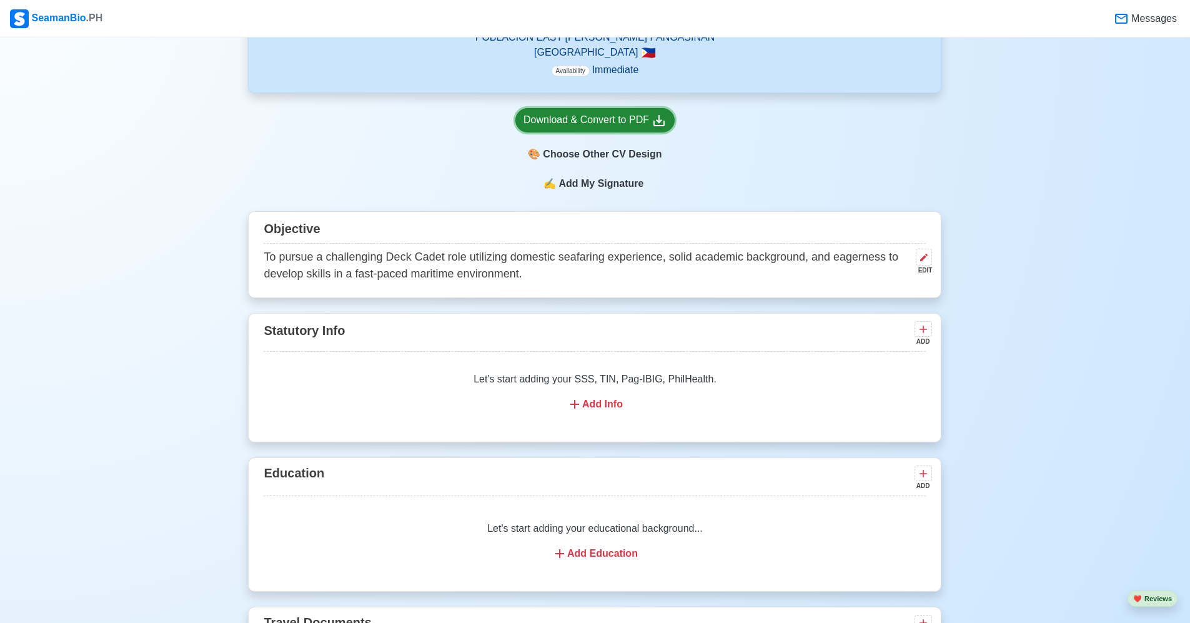
scroll to position [687, 0]
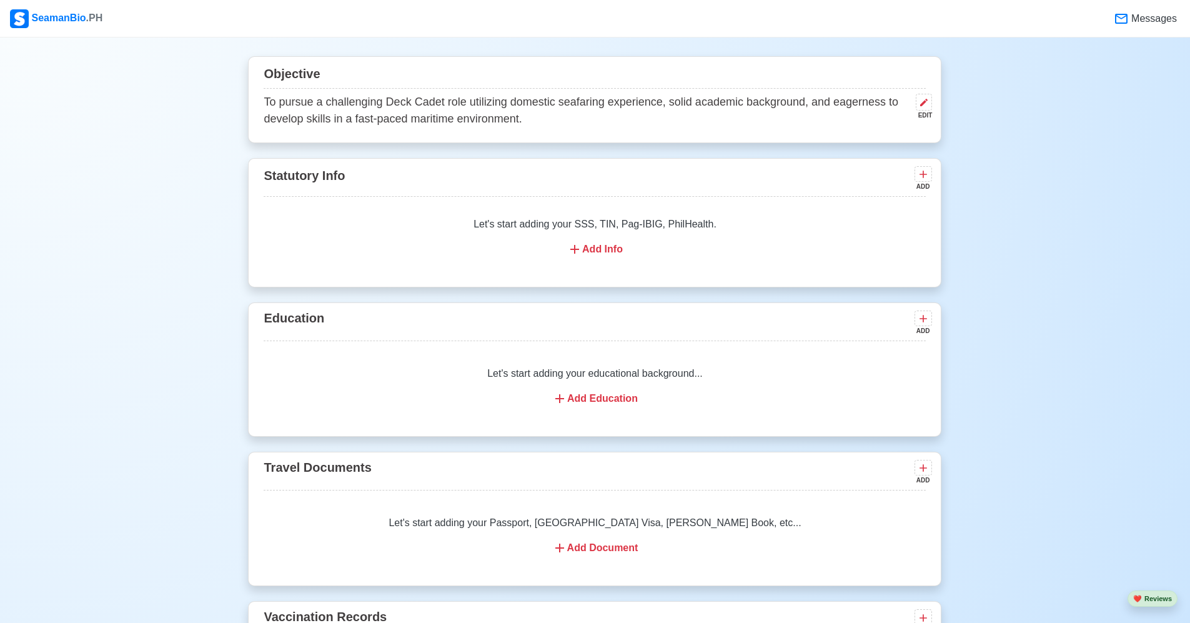
click at [606, 250] on div "Add Info" at bounding box center [595, 249] width 632 height 15
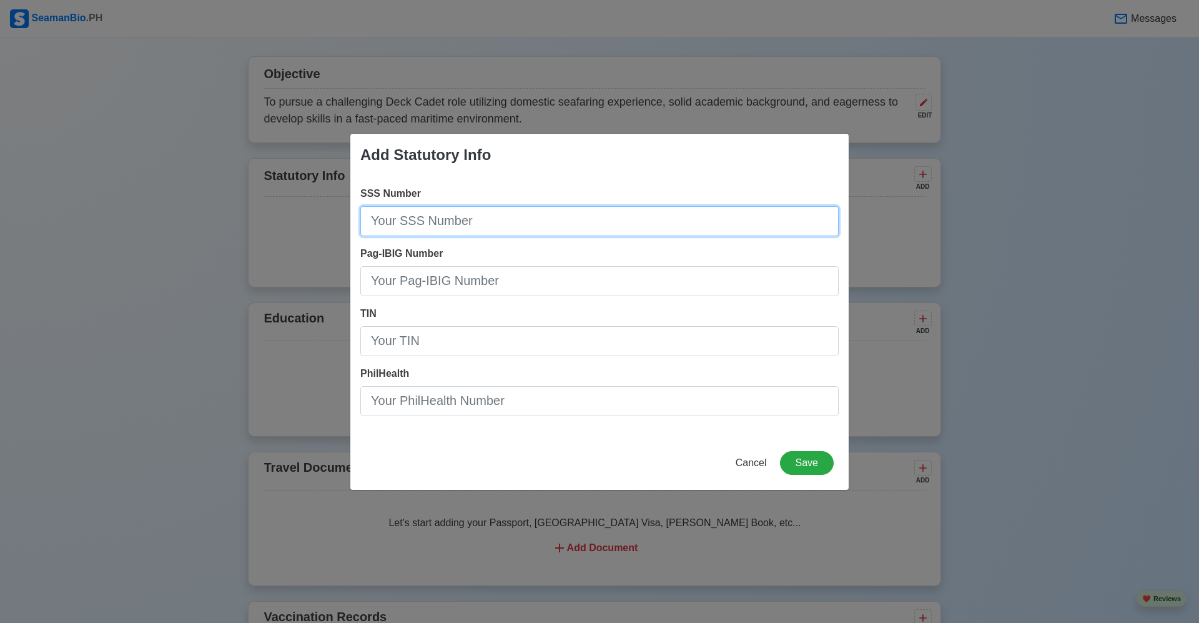
click at [488, 221] on input "SSS Number" at bounding box center [599, 221] width 478 height 30
click at [813, 217] on input "SSS Number" at bounding box center [599, 221] width 478 height 30
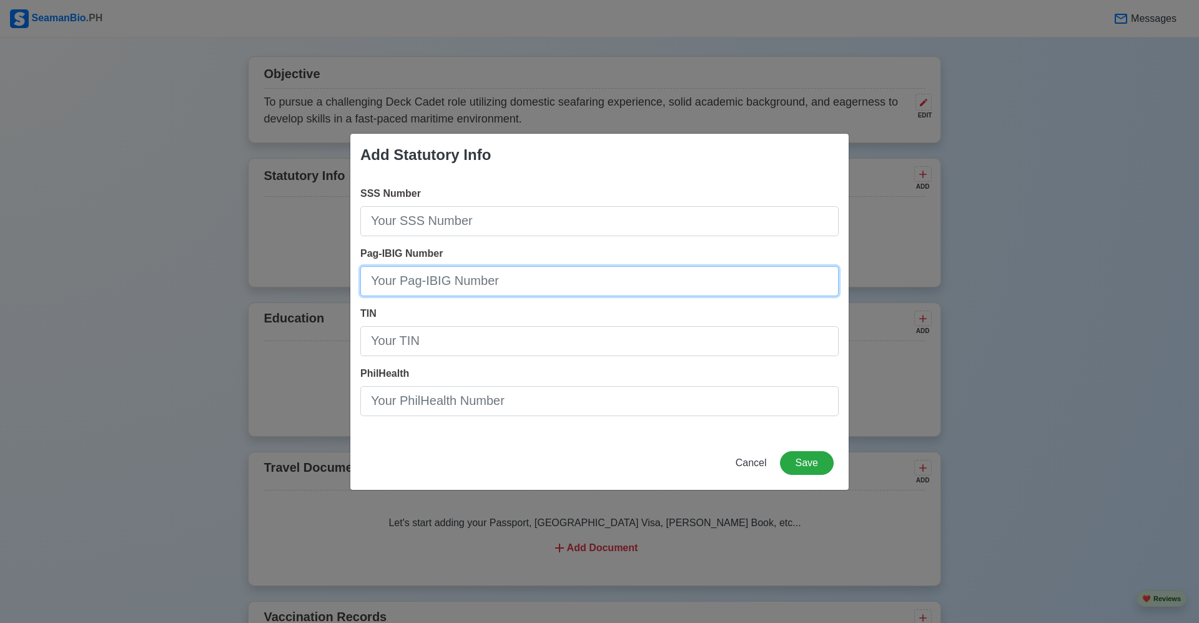
click at [593, 293] on input "Pag-IBIG Number" at bounding box center [599, 281] width 478 height 30
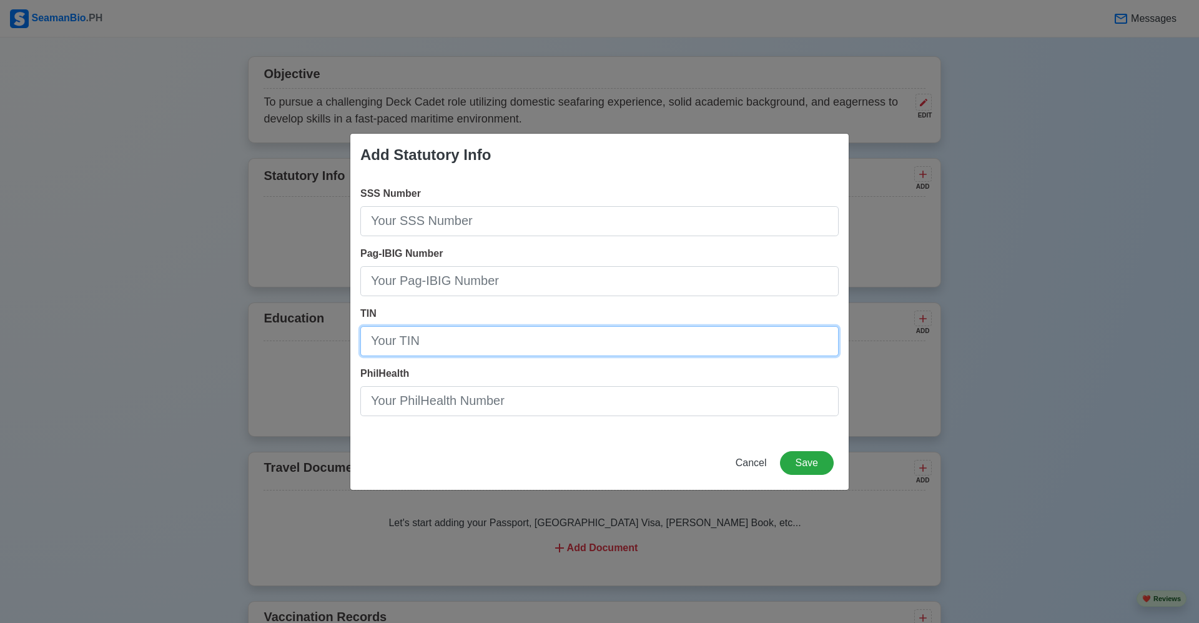
click at [547, 340] on input "TIN" at bounding box center [599, 341] width 478 height 30
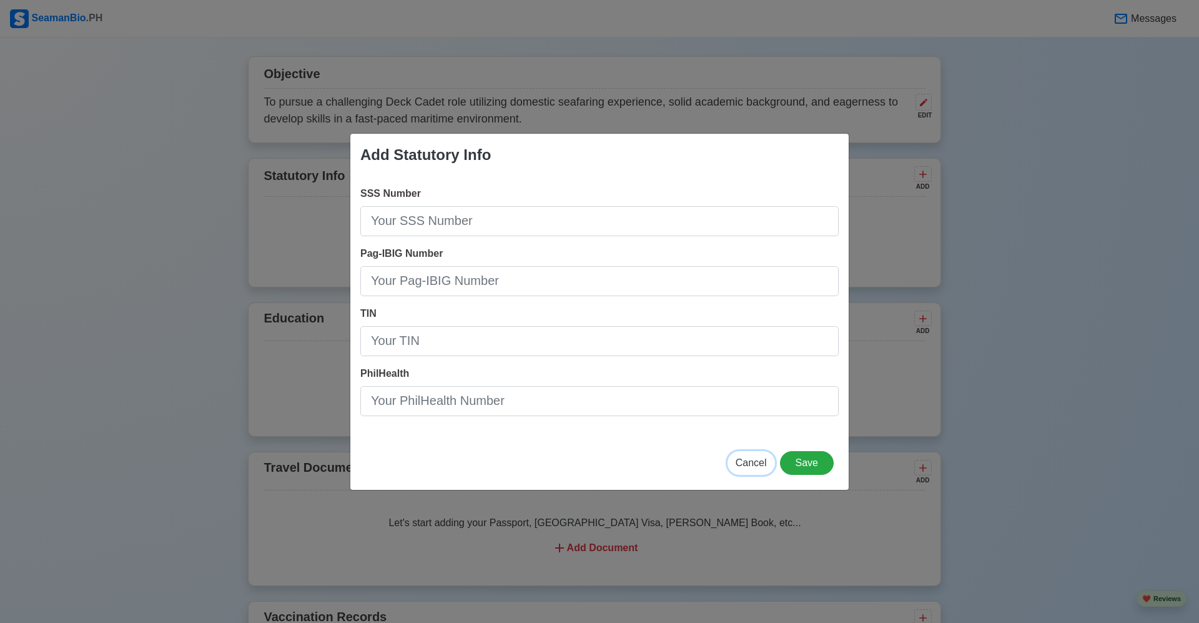
click at [755, 461] on span "Cancel" at bounding box center [751, 462] width 31 height 11
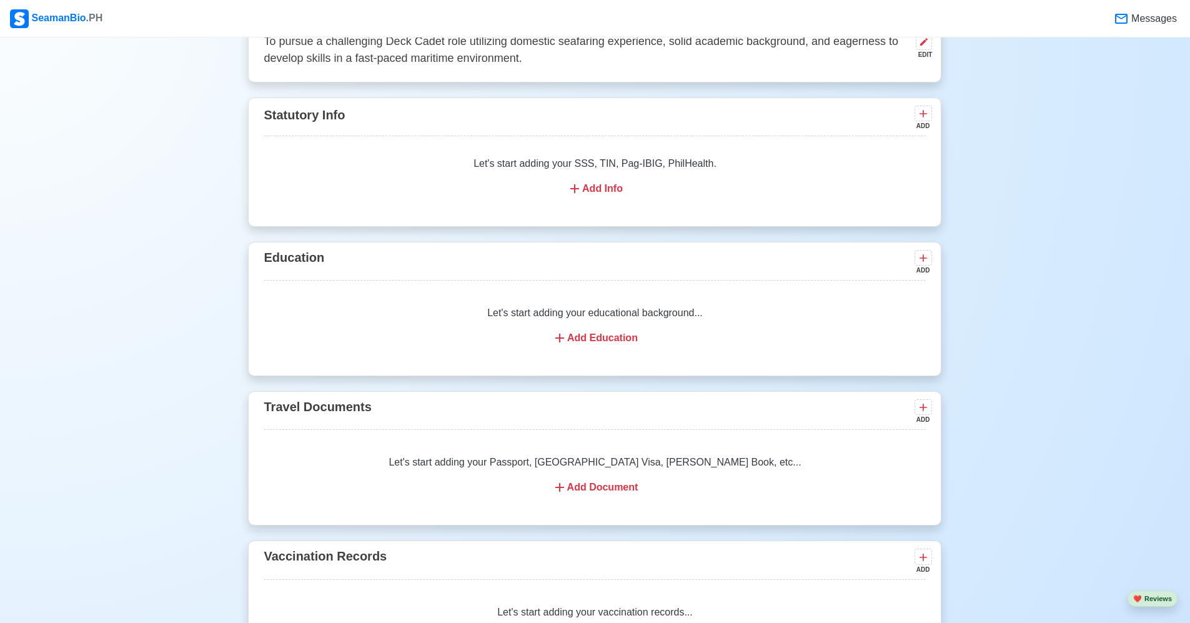
scroll to position [749, 0]
click at [601, 339] on div "Add Education" at bounding box center [595, 336] width 632 height 15
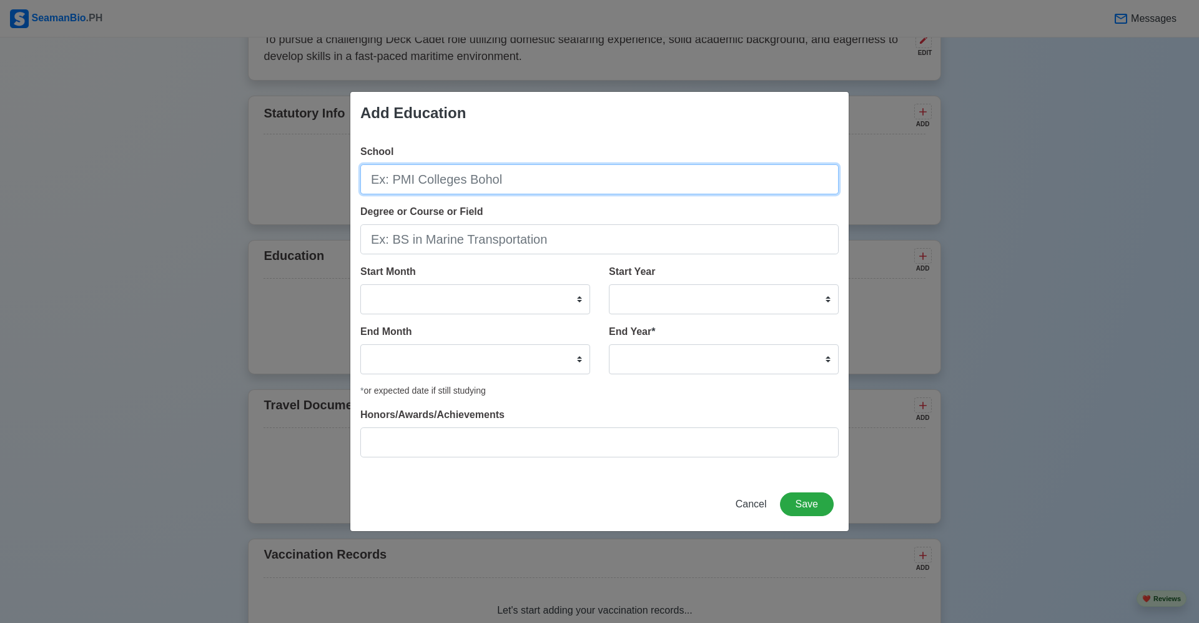
click at [500, 182] on input "School" at bounding box center [599, 179] width 478 height 30
type input "Panpacific University"
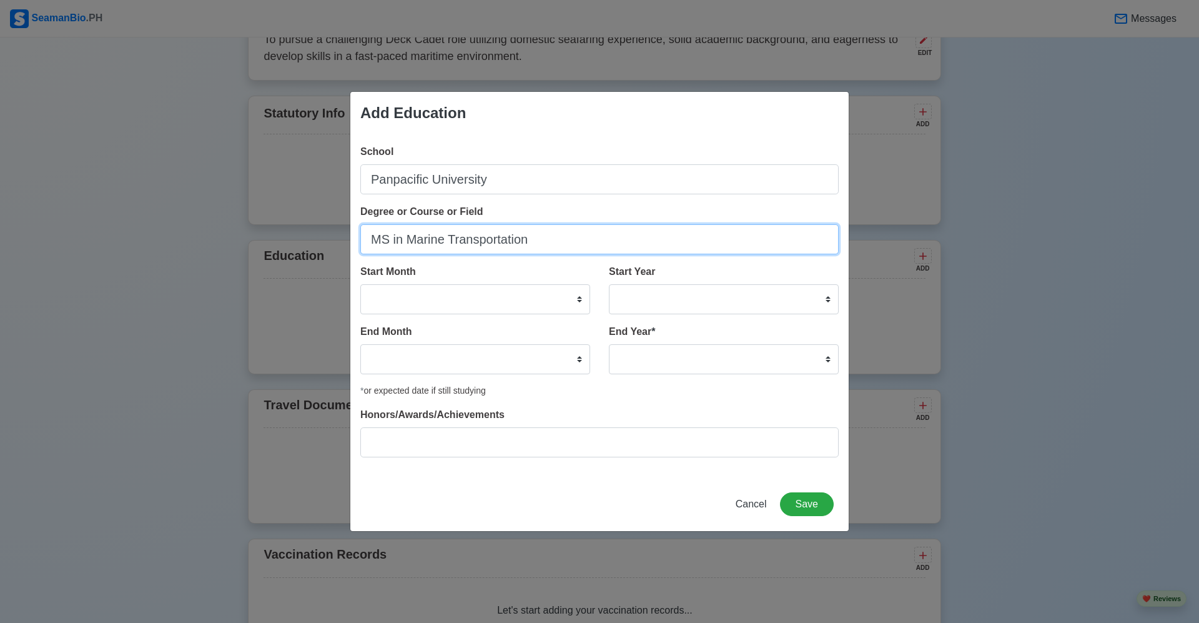
type input "MS in Marine Transportation"
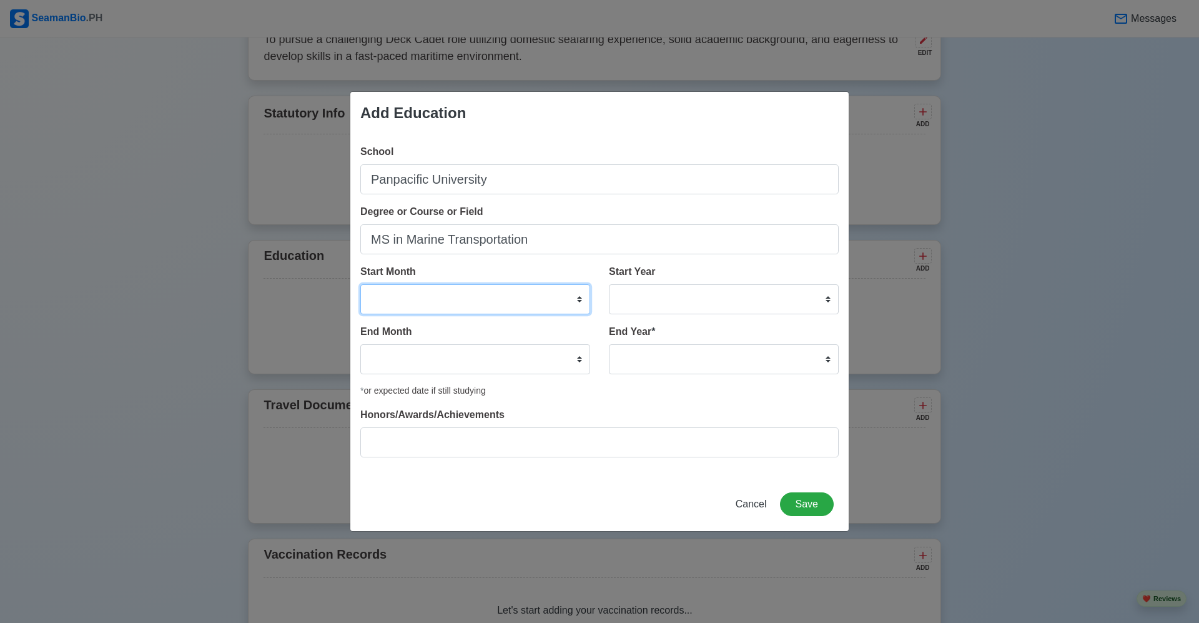
click at [557, 295] on select "January February March April May June July August September October November De…" at bounding box center [475, 299] width 230 height 30
select select "August"
click at [360, 284] on select "January February March April May June July August September October November De…" at bounding box center [475, 299] width 230 height 30
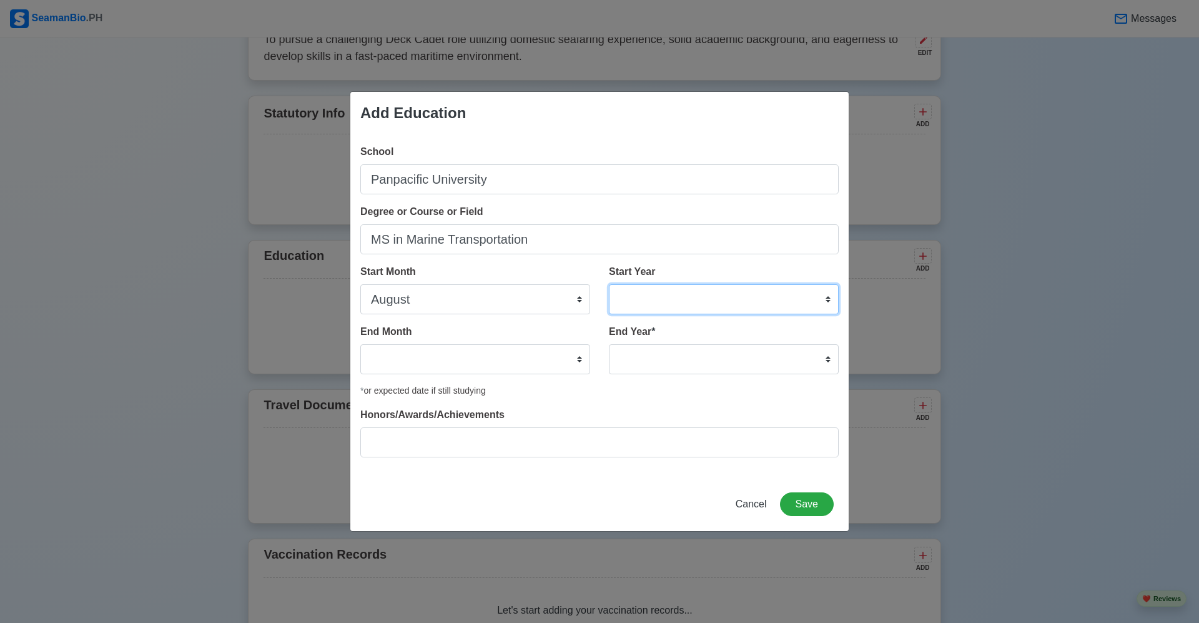
click at [714, 304] on select "2025 2024 2023 2022 2021 2020 2019 2018 2017 2016 2015 2014 2013 2012 2011 2010…" at bounding box center [724, 299] width 230 height 30
select select "2018"
click at [609, 284] on select "2025 2024 2023 2022 2021 2020 2019 2018 2017 2016 2015 2014 2013 2012 2011 2010…" at bounding box center [724, 299] width 230 height 30
click at [458, 365] on select "January February March April May June July August September October November De…" at bounding box center [475, 359] width 230 height 30
select select "May"
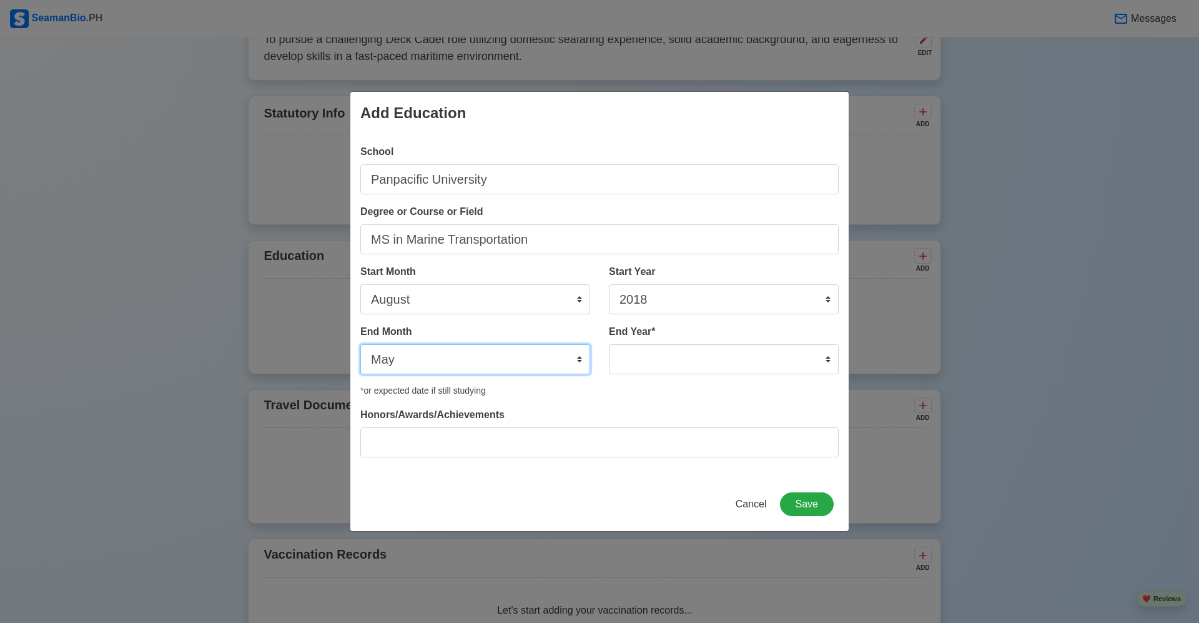
click at [360, 344] on select "January February March April May June July August September October November De…" at bounding box center [475, 359] width 230 height 30
click at [755, 357] on select "2035 2034 2033 2032 2031 2030 2029 2028 2027 2026 2025 2024 2023 2022 2021 2020…" at bounding box center [724, 359] width 230 height 30
select select "2022"
click at [609, 344] on select "2035 2034 2033 2032 2031 2030 2029 2028 2027 2026 2025 2024 2023 2022 2021 2020…" at bounding box center [724, 359] width 230 height 30
click at [804, 505] on button "Save" at bounding box center [807, 504] width 54 height 24
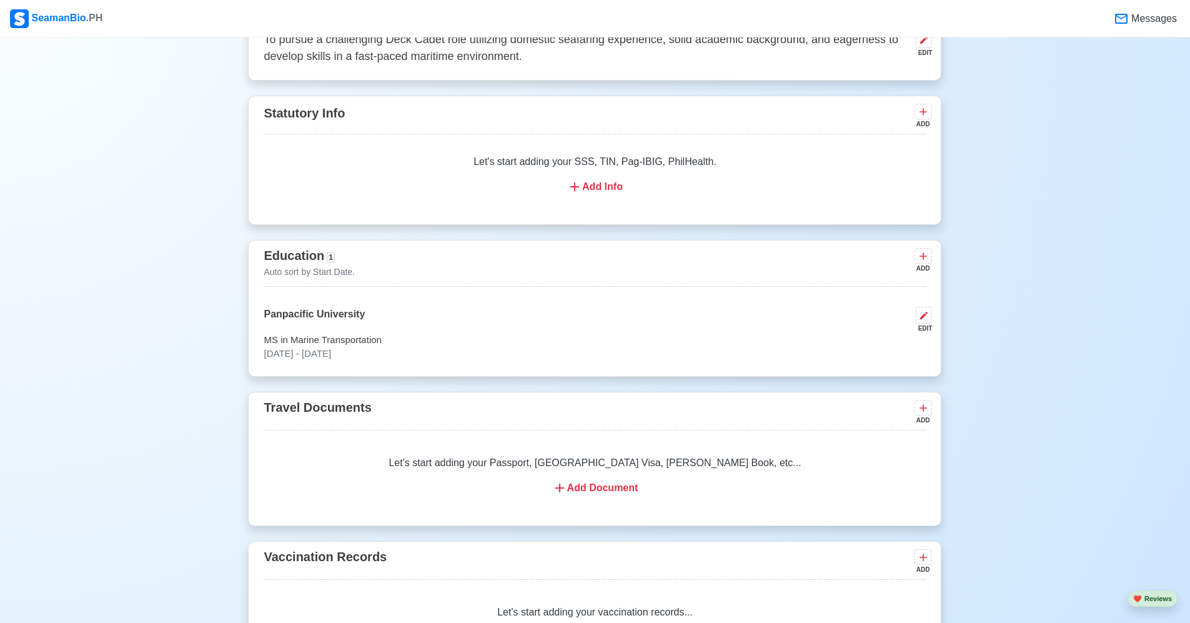
click at [620, 493] on div "Add Document" at bounding box center [595, 487] width 632 height 15
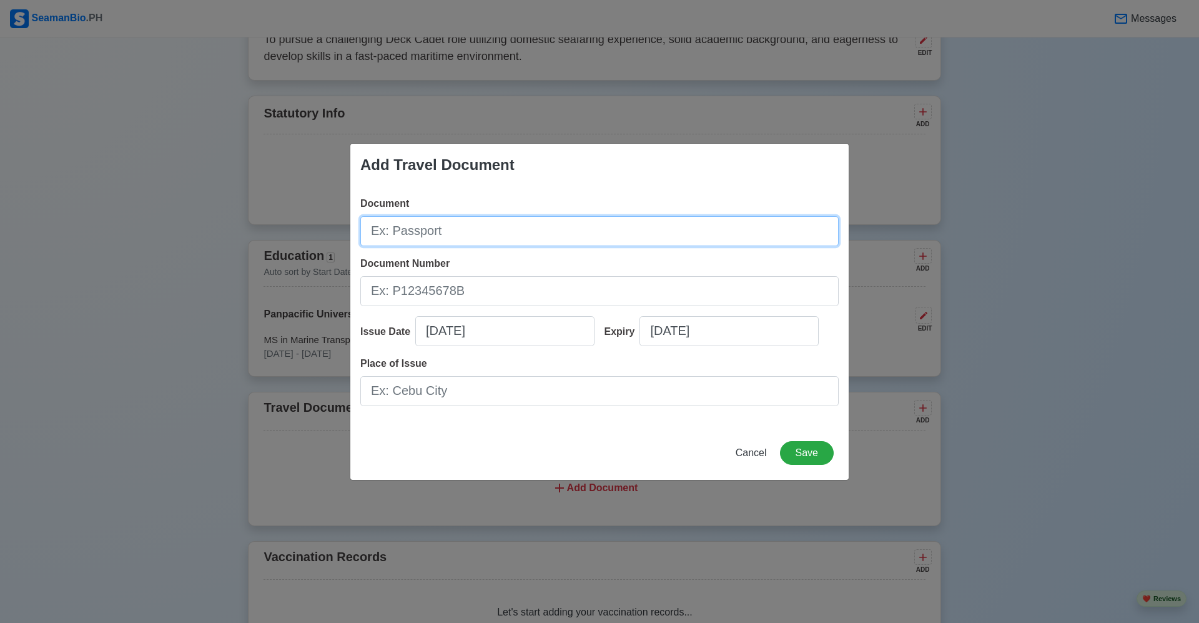
click at [493, 239] on input "Document" at bounding box center [599, 231] width 478 height 30
type input "Passport"
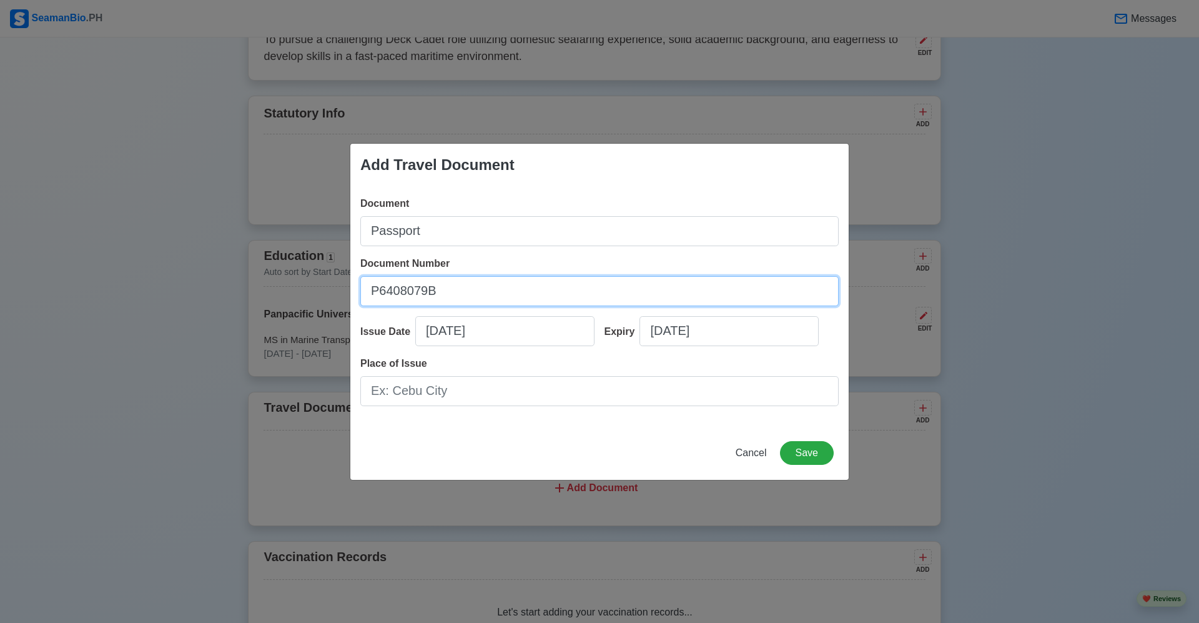
type input "P6408079B"
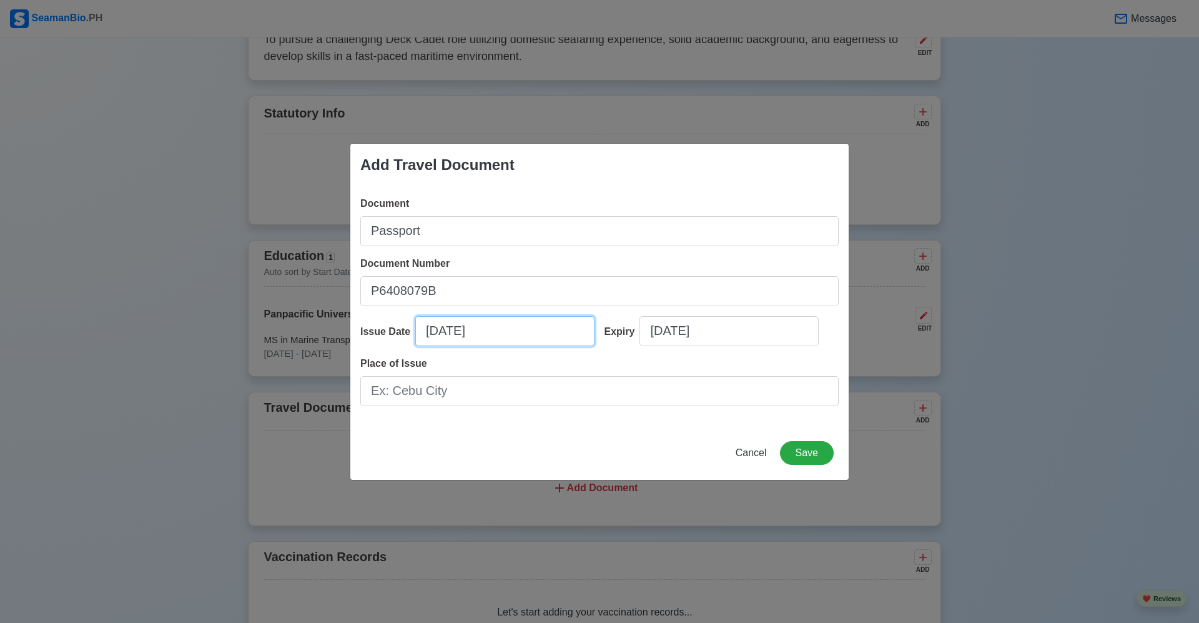
select select "****"
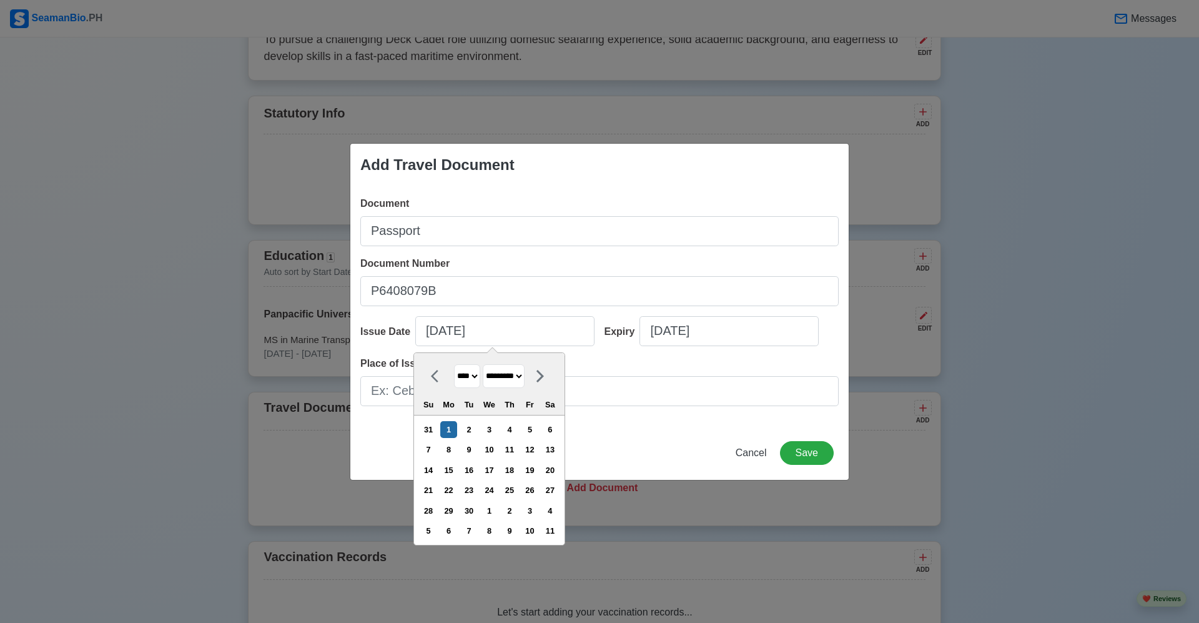
click at [525, 376] on select "******* ******** ***** ***** *** **** **** ****** ********* ******* ******** **…" at bounding box center [504, 376] width 42 height 24
select select "*****"
click at [488, 364] on select "******* ******** ***** ***** *** **** **** ****** ********* ******* ******** **…" at bounding box center [504, 376] width 42 height 24
click at [478, 378] on select "**** **** **** **** **** **** **** **** **** **** **** **** **** **** **** ****…" at bounding box center [467, 376] width 26 height 24
select select "****"
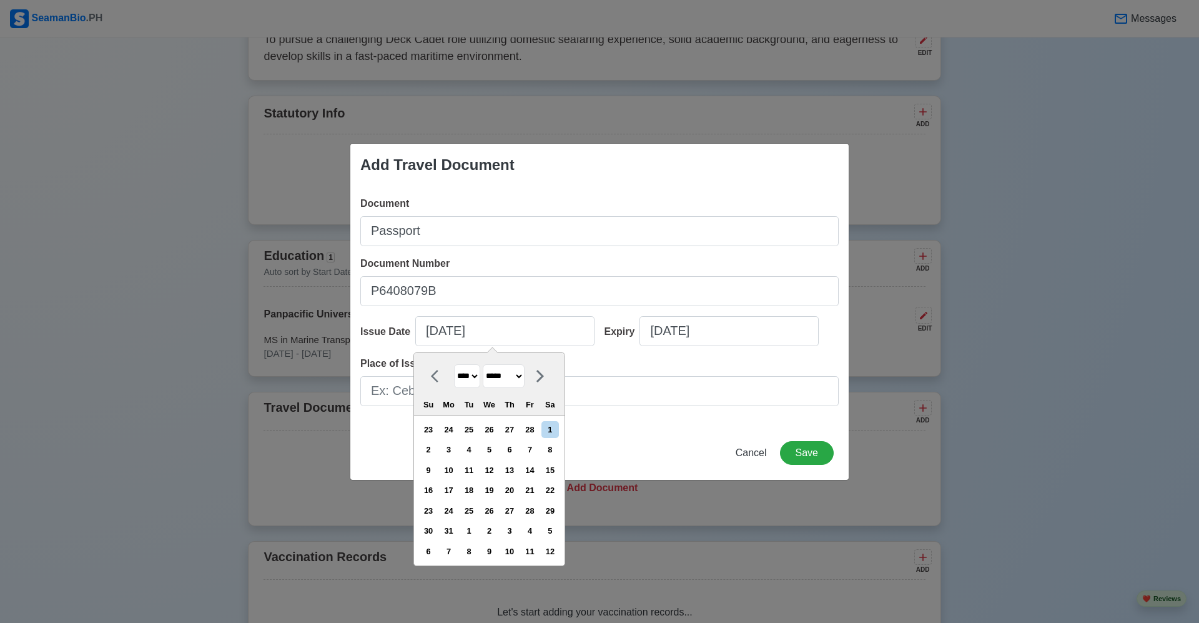
click at [454, 364] on select "**** **** **** **** **** **** **** **** **** **** **** **** **** **** **** ****…" at bounding box center [467, 376] width 26 height 24
click at [477, 428] on div "2" at bounding box center [468, 429] width 17 height 17
type input "[DATE]"
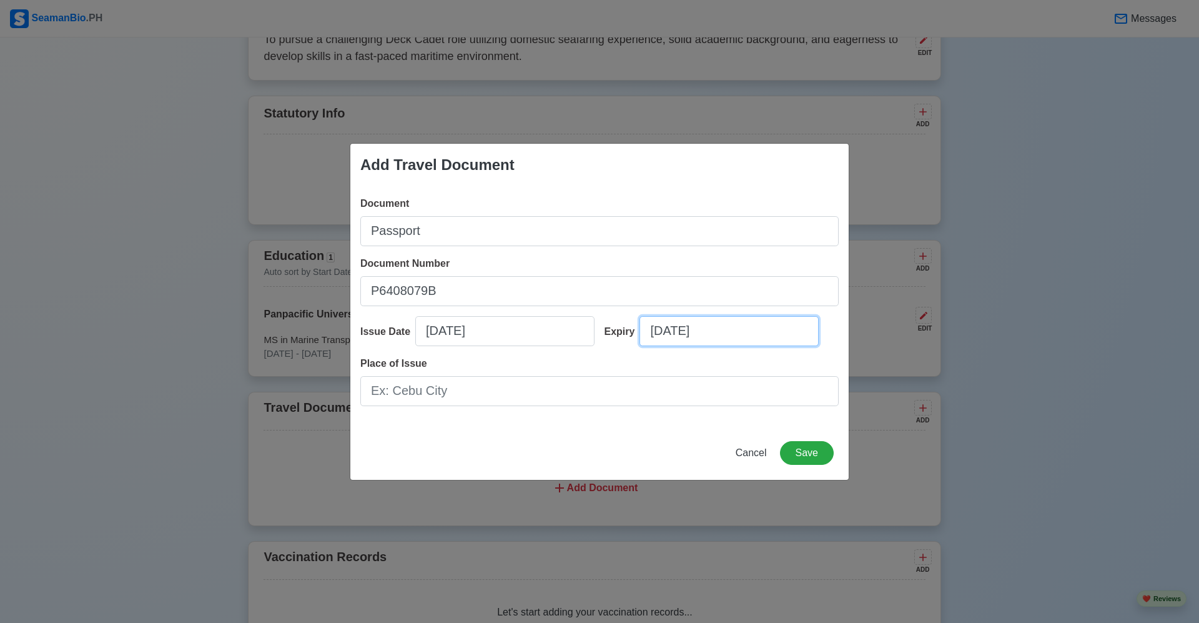
select select "****"
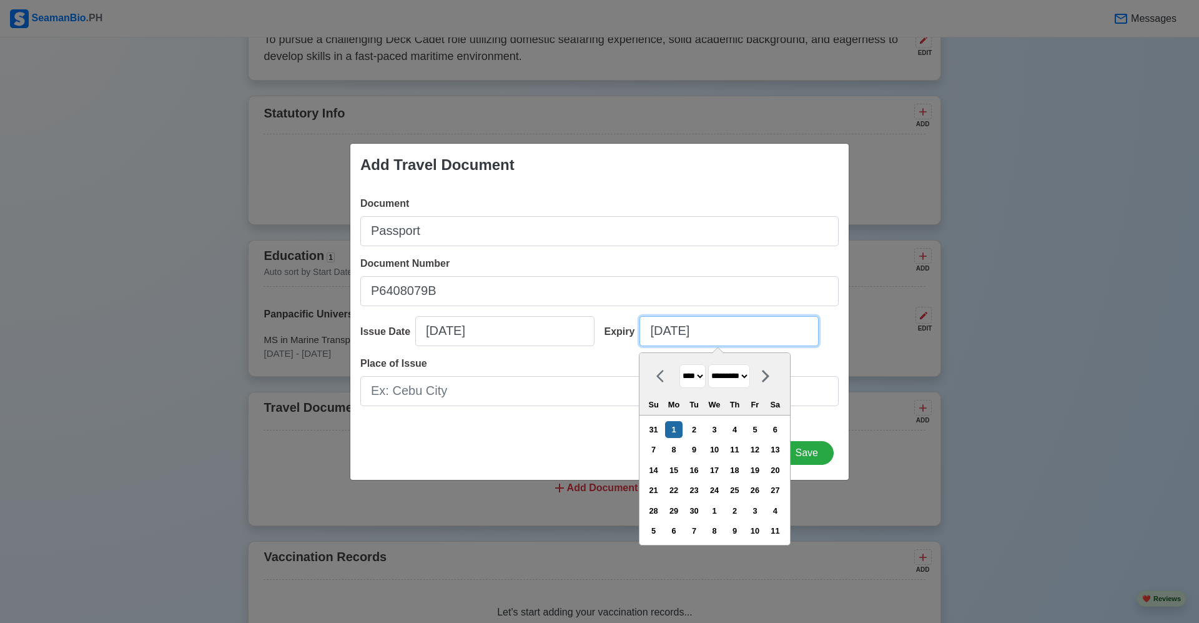
click at [687, 327] on input "[DATE]" at bounding box center [729, 331] width 179 height 30
click at [750, 378] on select "******* ******** ***** ***** *** **** **** ****** ********* ******* ******** **…" at bounding box center [729, 376] width 42 height 24
select select "*****"
click at [713, 364] on select "******* ******** ***** ***** *** **** **** ****** ********* ******* ******** **…" at bounding box center [729, 376] width 42 height 24
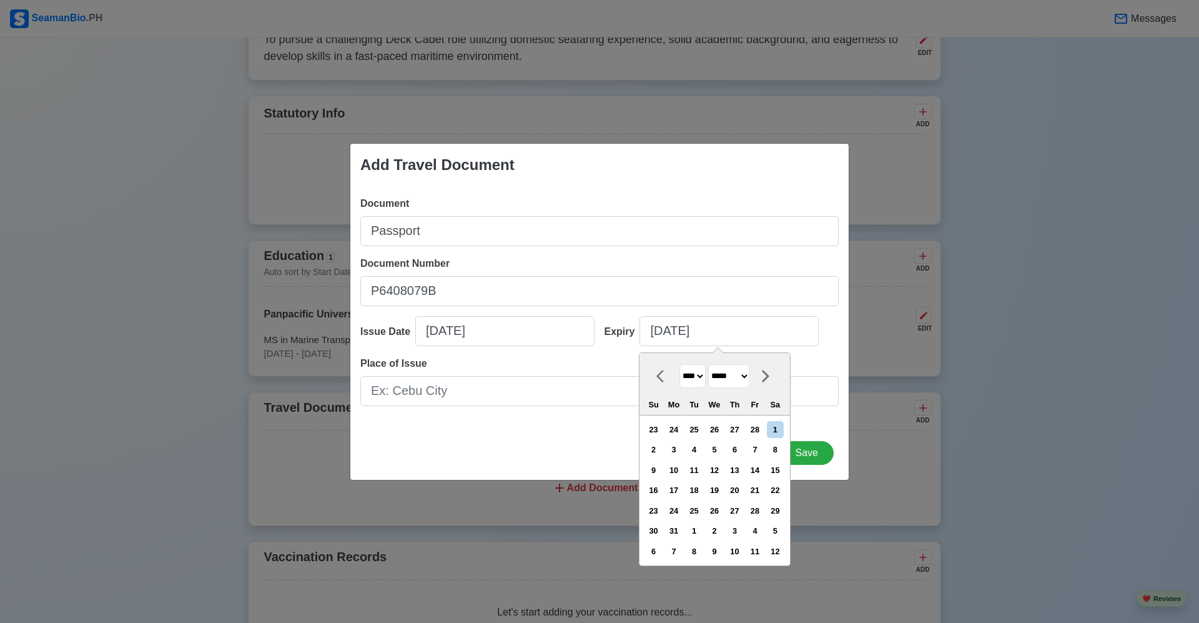
click at [702, 376] on select "**** **** **** **** **** **** **** **** **** **** **** **** **** **** **** ****…" at bounding box center [693, 376] width 26 height 24
select select "****"
click at [680, 364] on select "**** **** **** **** **** **** **** **** **** **** **** **** **** **** **** ****…" at bounding box center [693, 376] width 26 height 24
click at [784, 428] on div "1" at bounding box center [775, 429] width 17 height 17
type input "[DATE]"
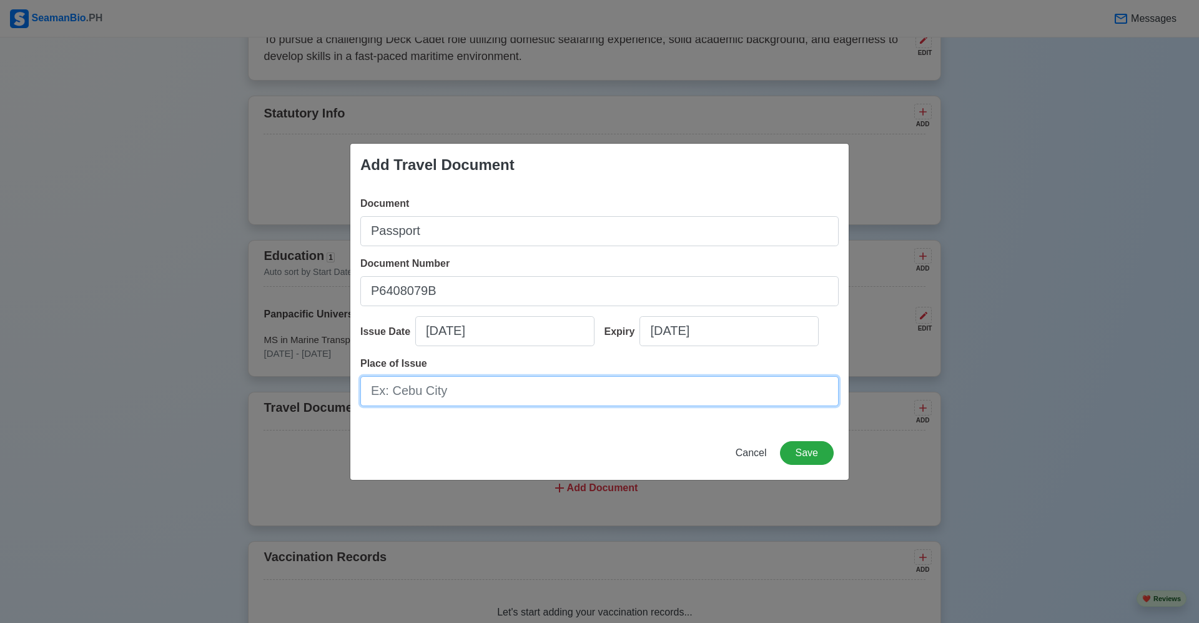
click at [525, 399] on input "Place of Issue" at bounding box center [599, 391] width 478 height 30
type input "S"
type input "DFA La Union"
click at [808, 448] on button "Save" at bounding box center [807, 453] width 54 height 24
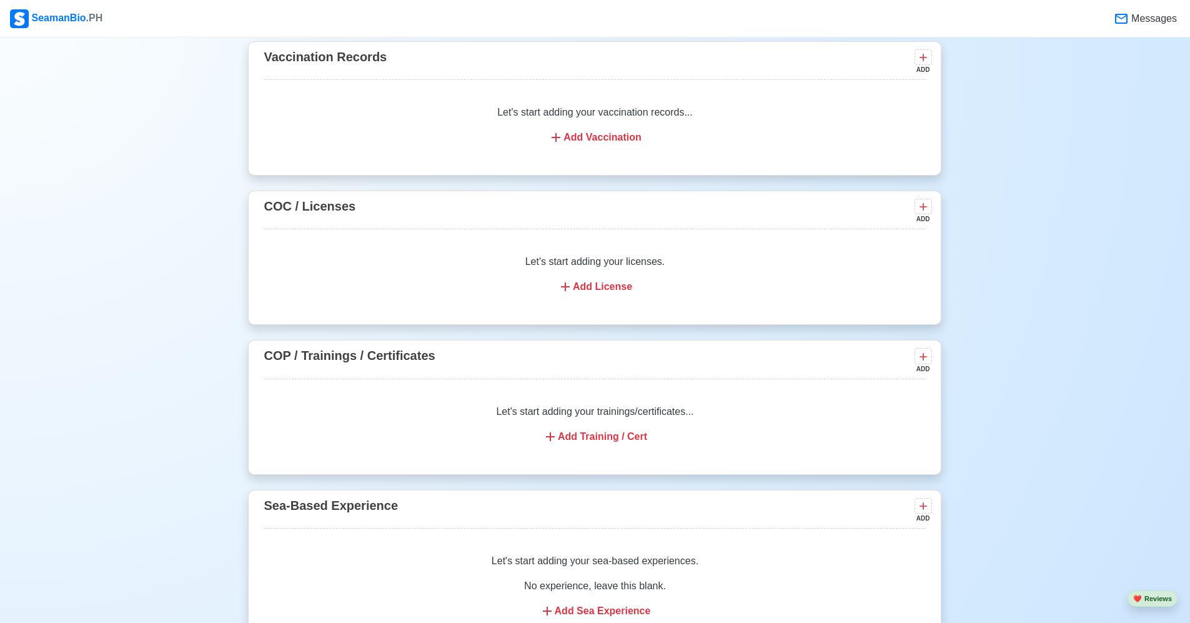
scroll to position [1312, 0]
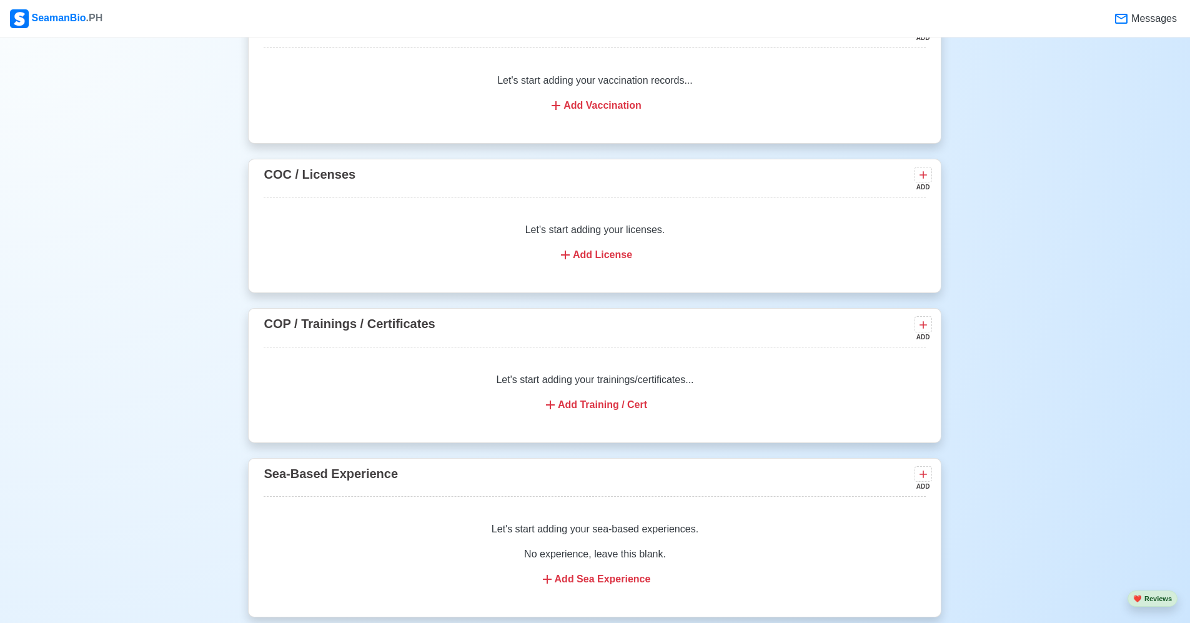
click at [615, 409] on div "Add Training / Cert" at bounding box center [595, 404] width 632 height 15
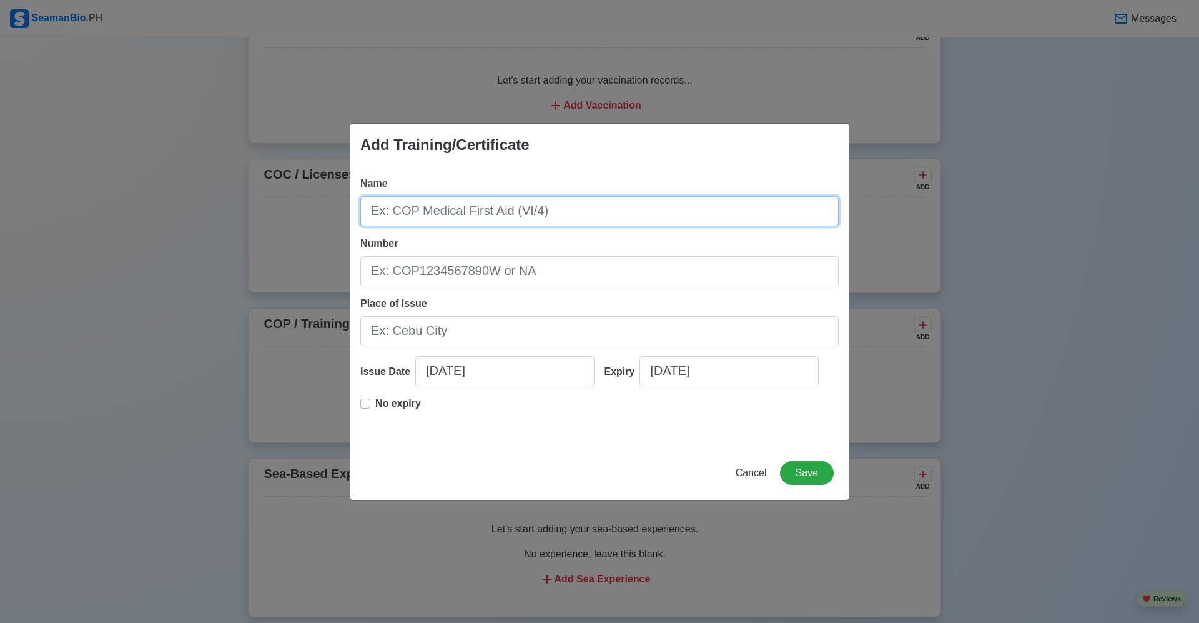
click at [504, 209] on input "Name" at bounding box center [599, 211] width 478 height 30
paste input "BASIC TRAINING"
type input "BASIC TRAINING"
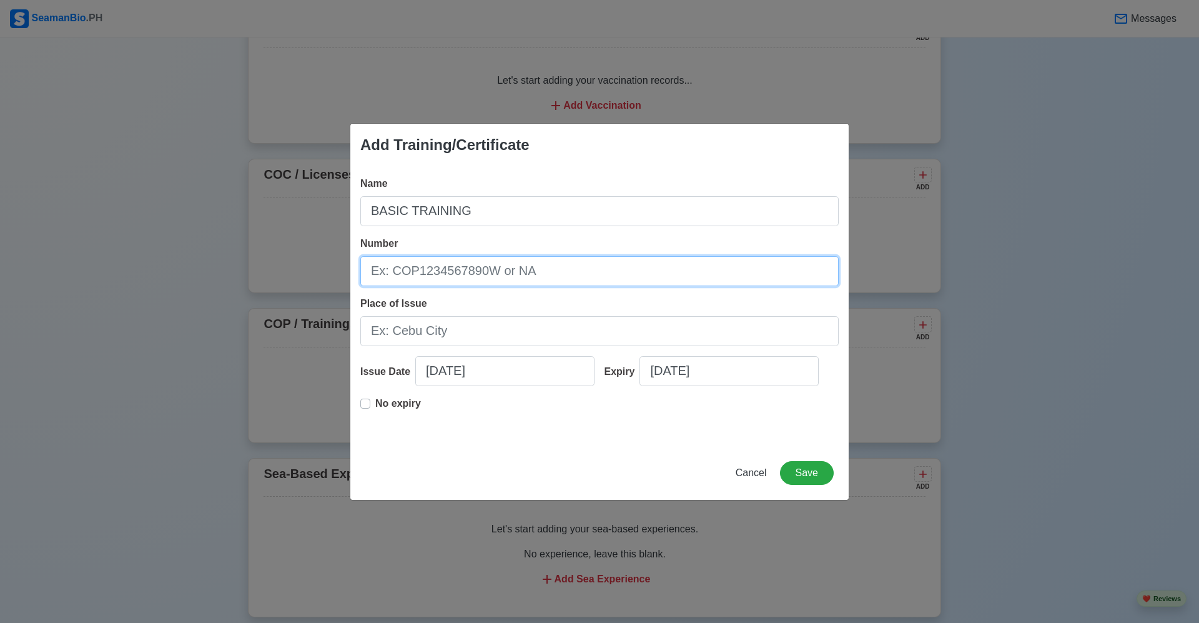
click at [442, 278] on input "Number" at bounding box center [599, 271] width 478 height 30
paste input "7621544"
type input "7621544"
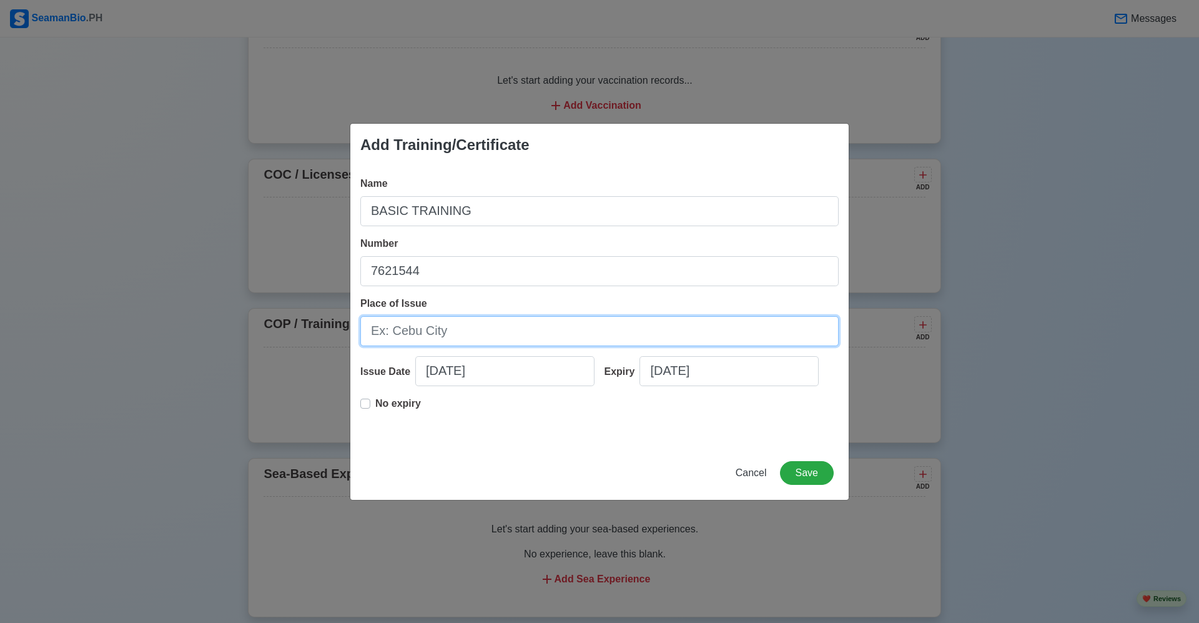
click at [464, 332] on input "Place of Issue" at bounding box center [599, 331] width 478 height 30
click at [460, 327] on input "Place of Issue" at bounding box center [599, 331] width 478 height 30
type input "Sta. [PERSON_NAME] [GEOGRAPHIC_DATA]"
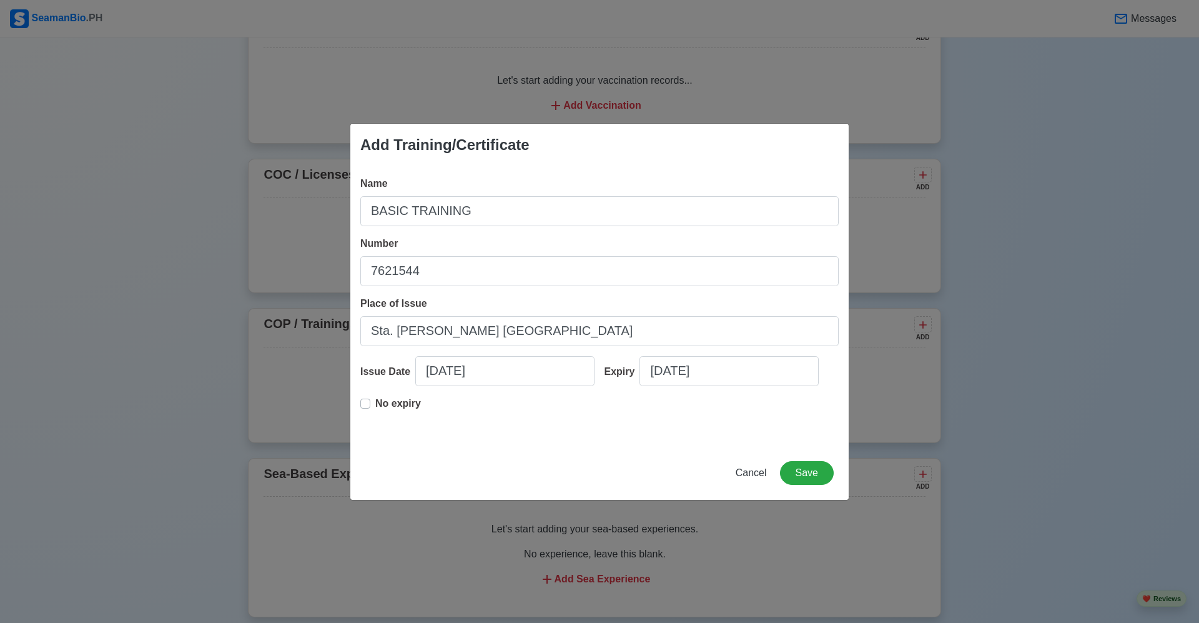
click at [375, 403] on label "No expiry" at bounding box center [398, 408] width 46 height 25
click at [753, 471] on span "Cancel" at bounding box center [751, 472] width 31 height 11
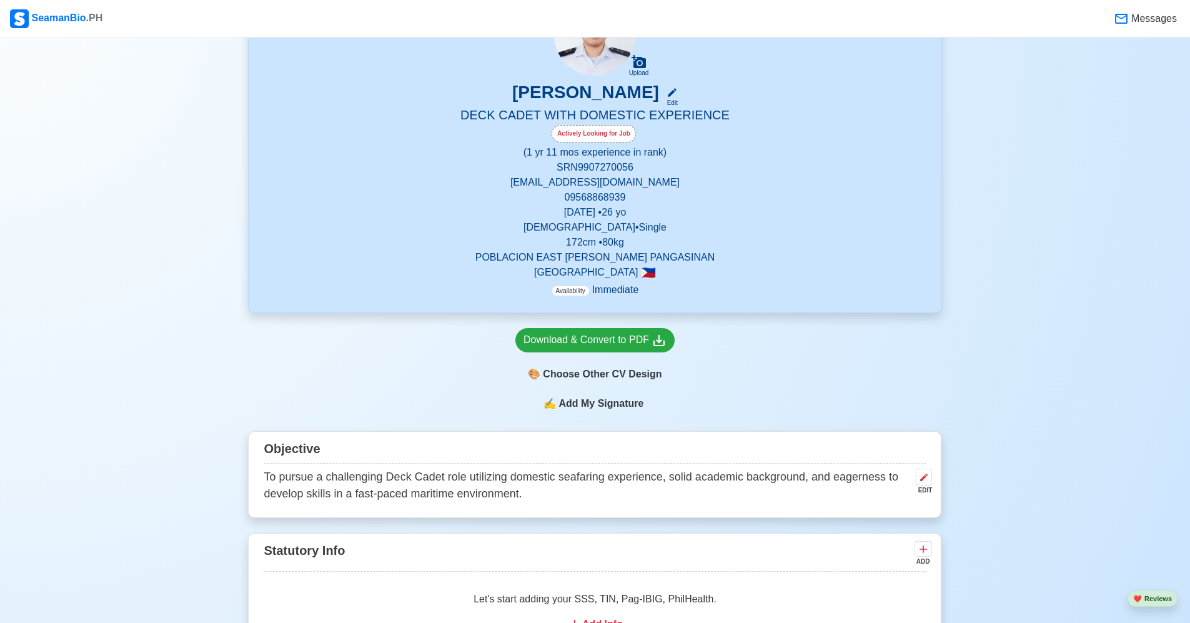
scroll to position [0, 0]
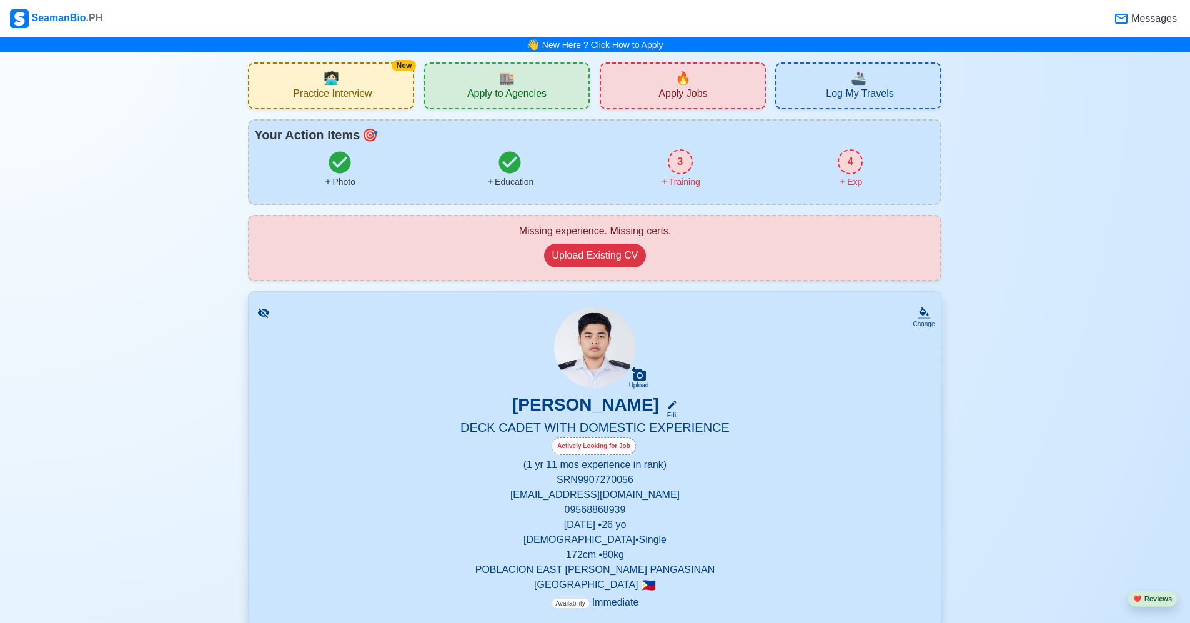
click at [535, 81] on div "🏬 Apply to Agencies" at bounding box center [506, 85] width 166 height 47
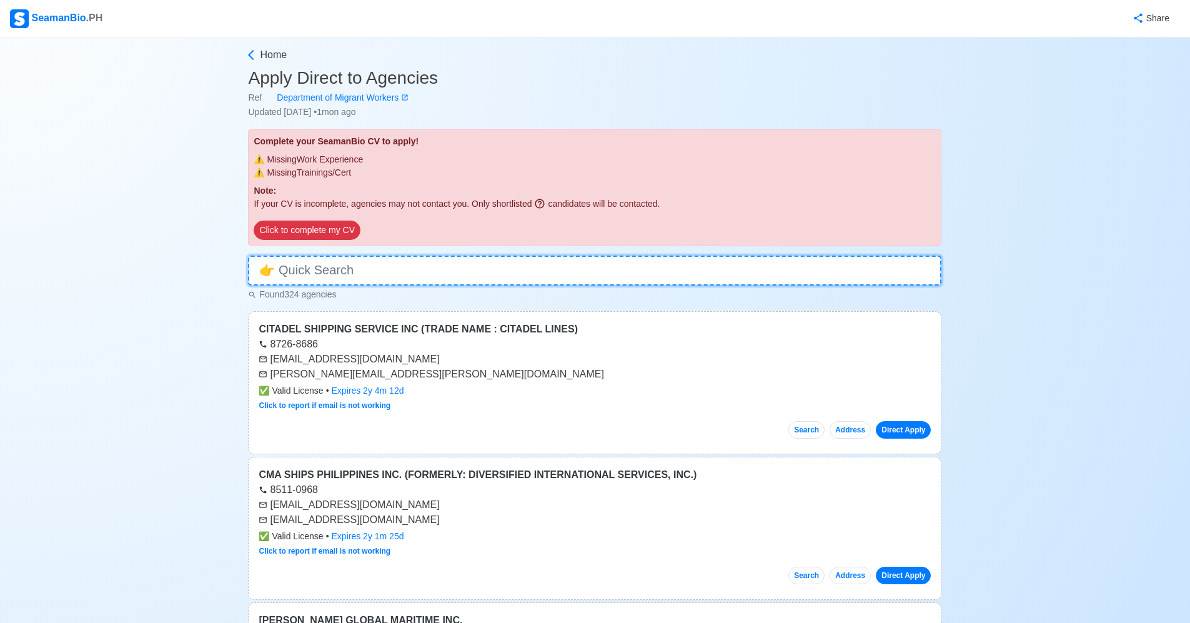
click at [345, 267] on input at bounding box center [594, 270] width 693 height 30
click at [360, 200] on p "If your CV is incomplete, agencies may not contact you. Only shortlisted candid…" at bounding box center [595, 203] width 682 height 13
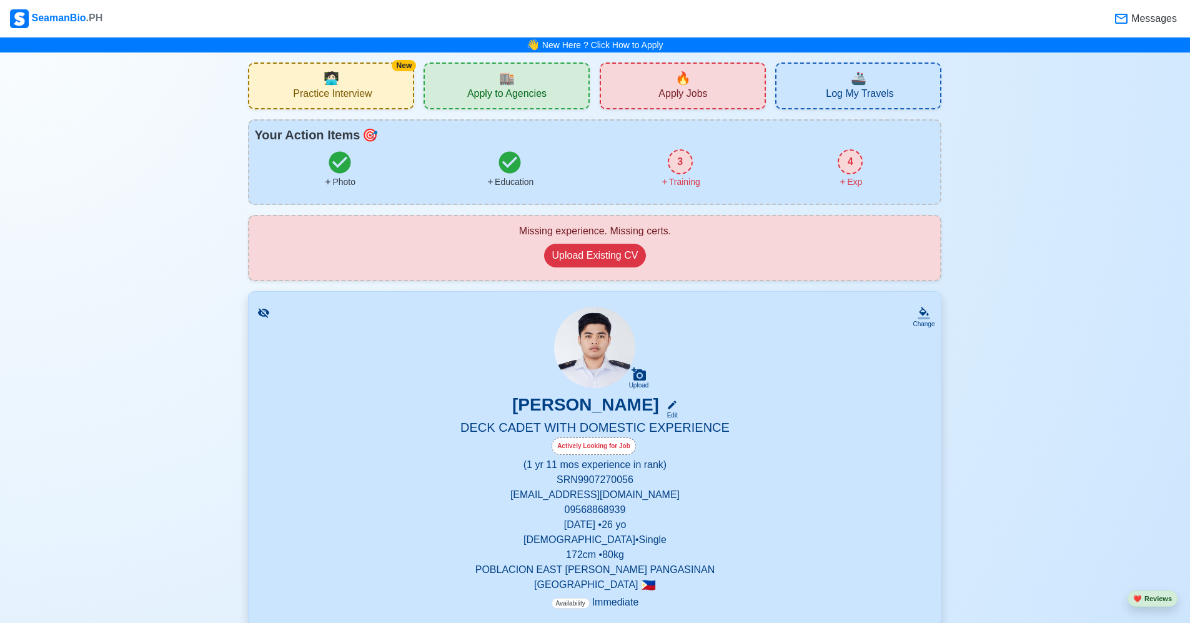
click at [680, 159] on div "3" at bounding box center [680, 161] width 25 height 25
click at [609, 255] on button "Upload Existing CV" at bounding box center [595, 256] width 102 height 24
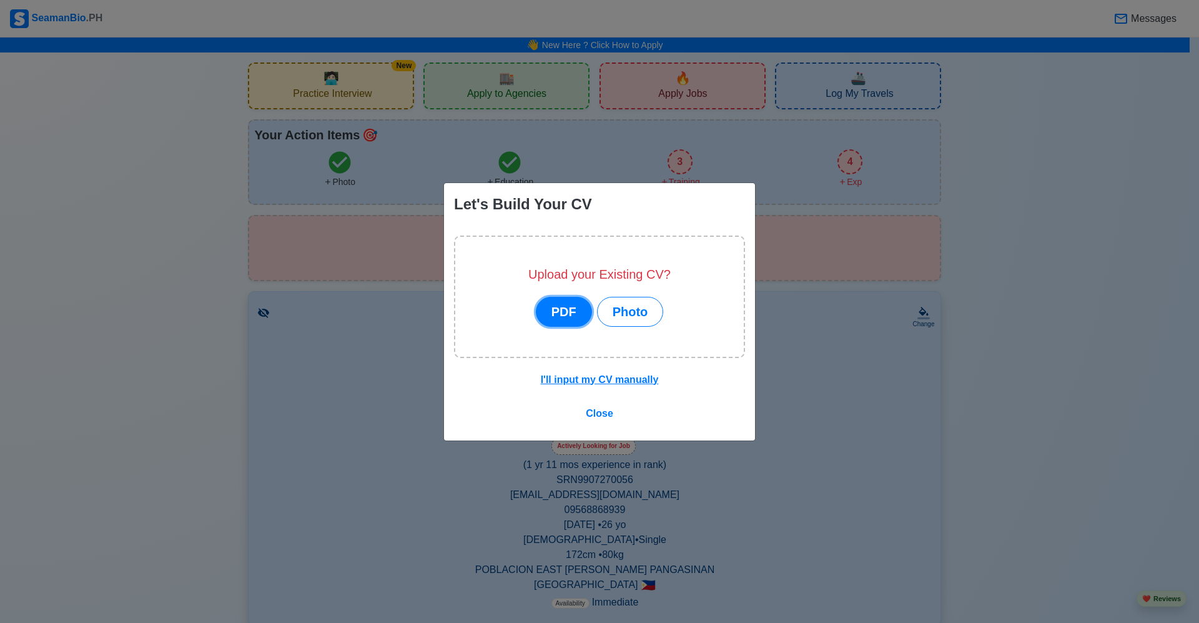
click at [565, 314] on button "PDF" at bounding box center [564, 312] width 56 height 30
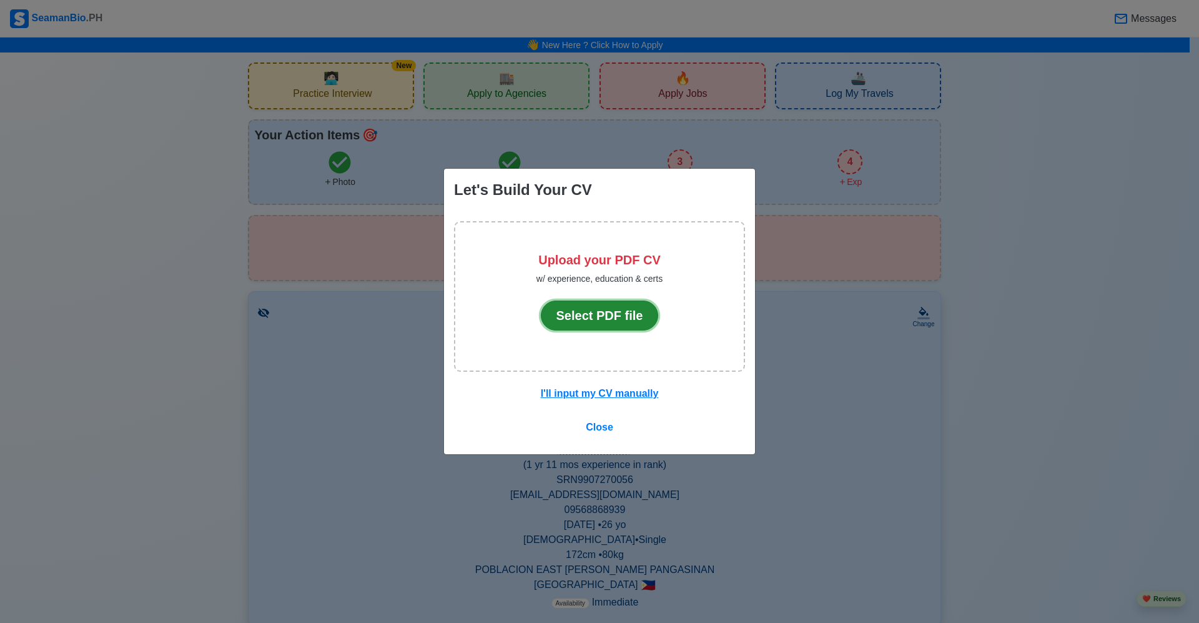
click at [616, 319] on button "Select PDF file" at bounding box center [600, 315] width 118 height 30
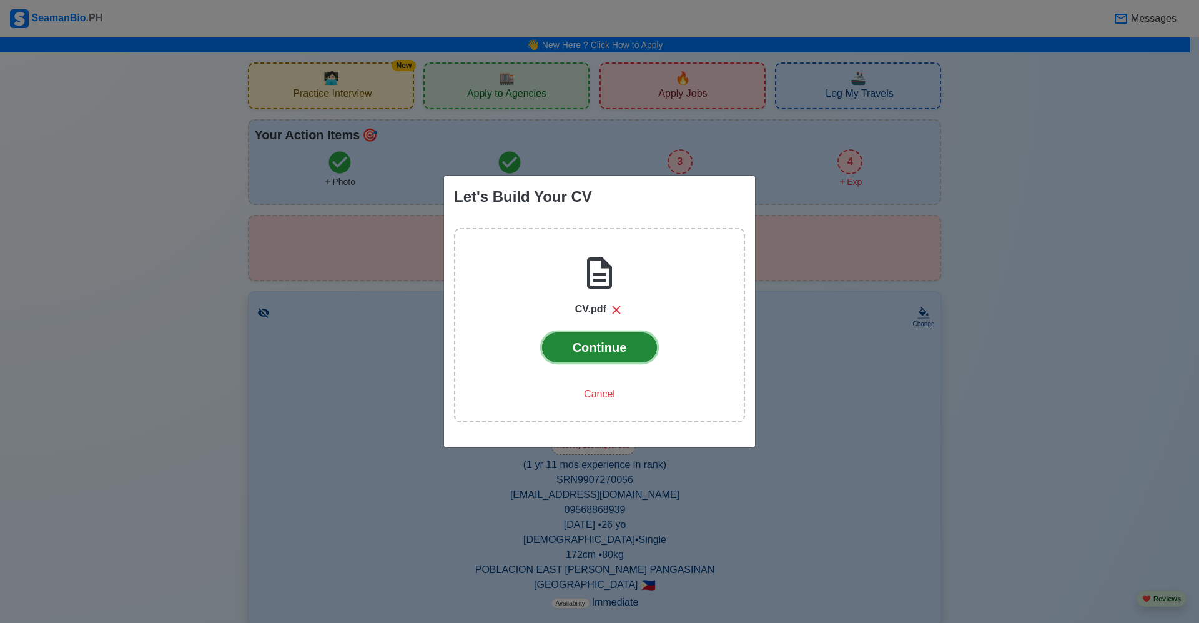
click at [632, 348] on button "Continue" at bounding box center [600, 347] width 116 height 30
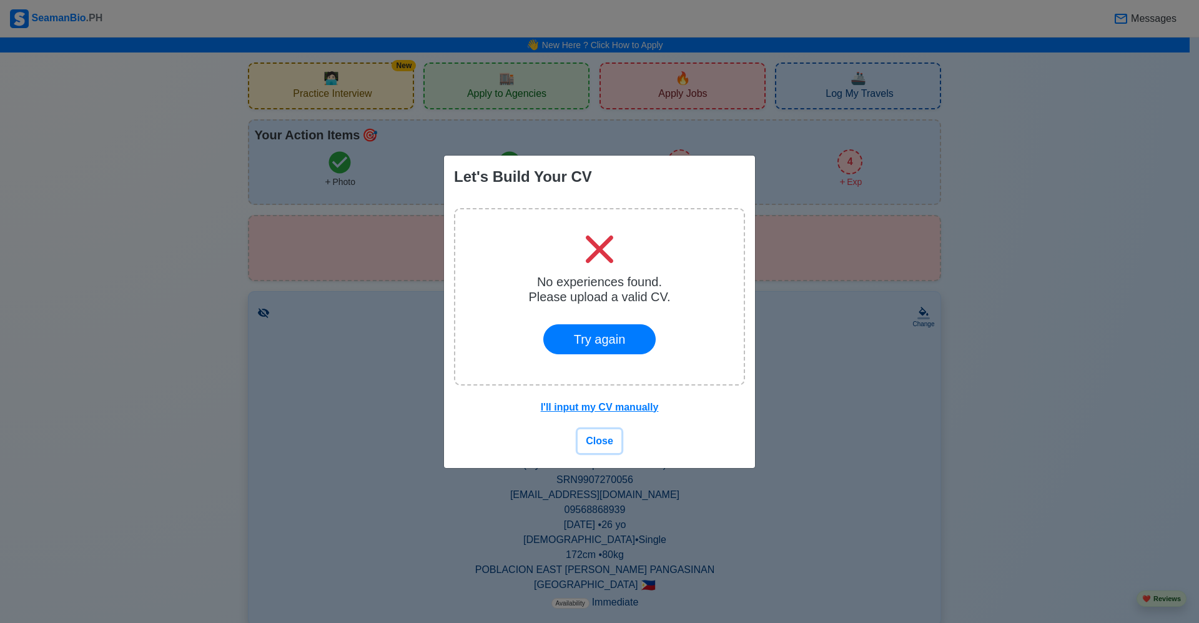
click at [596, 436] on span "Close" at bounding box center [599, 440] width 27 height 11
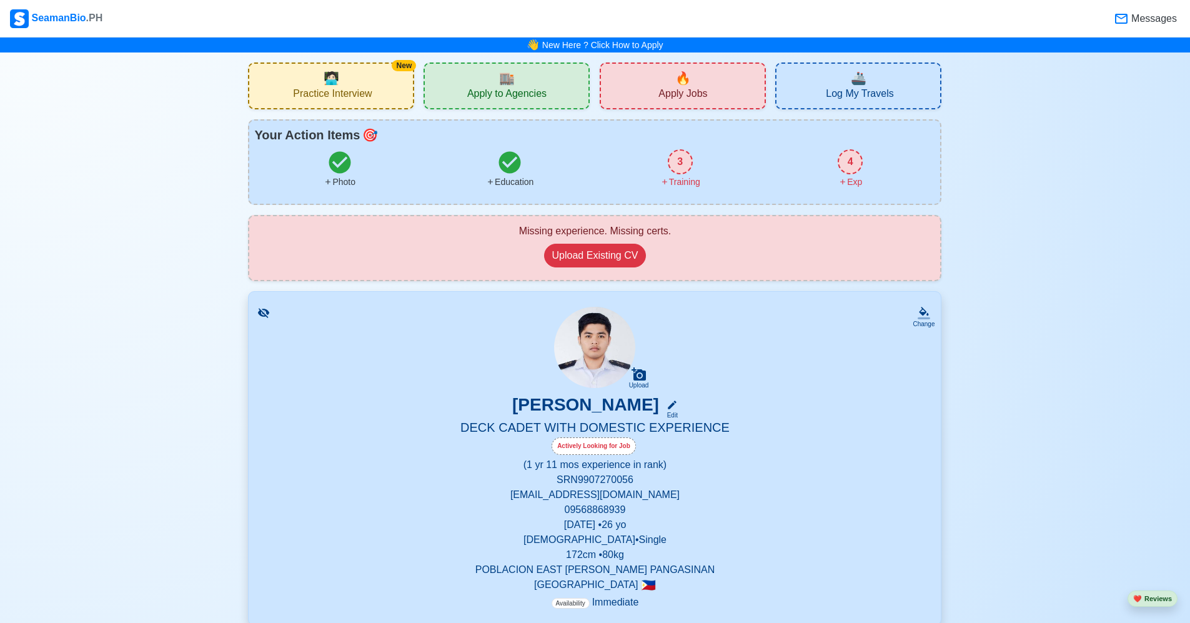
click at [33, 4] on nav "SeamanBio .PH Messages" at bounding box center [595, 18] width 1190 height 37
click at [52, 11] on div "SeamanBio .PH" at bounding box center [56, 18] width 92 height 19
click at [694, 79] on div "🔥 Apply Jobs" at bounding box center [683, 85] width 166 height 47
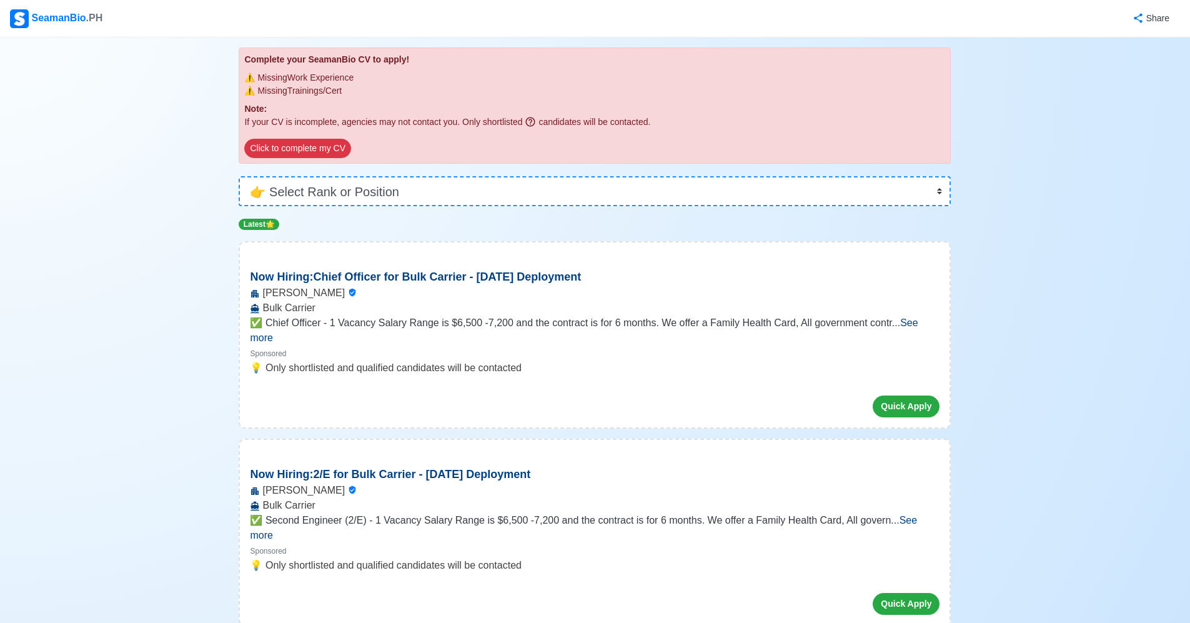
scroll to position [125, 0]
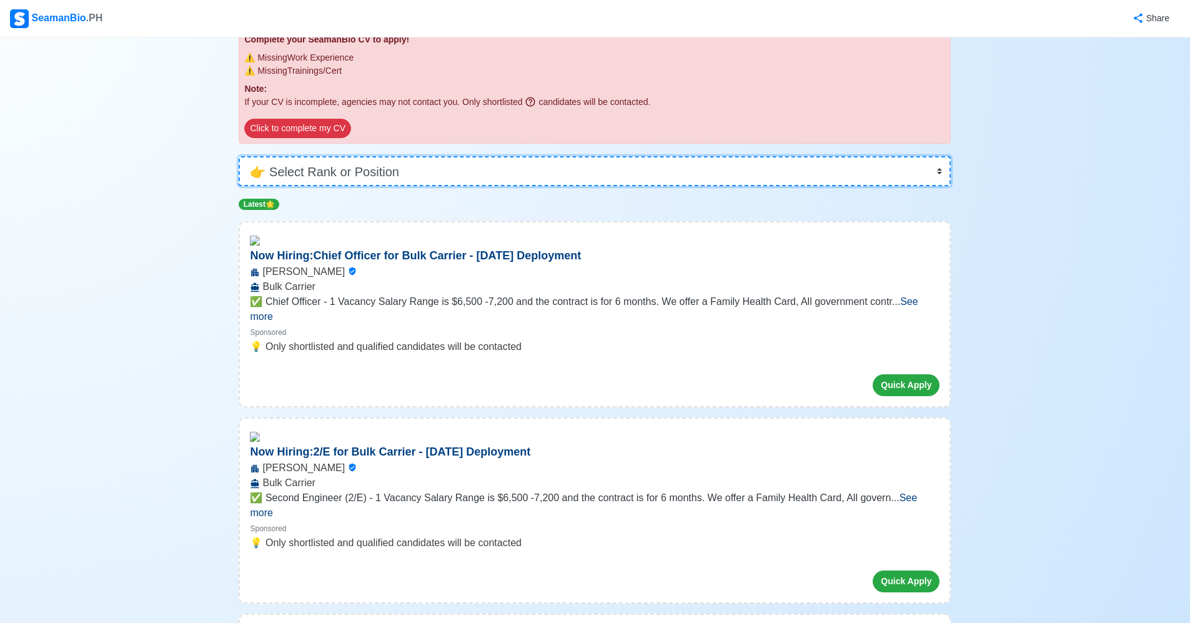
drag, startPoint x: 438, startPoint y: 162, endPoint x: 440, endPoint y: 172, distance: 10.3
click at [438, 162] on select "👉 Select Rank or Position Master Chief Officer 2nd Officer 3rd Officer Junior O…" at bounding box center [595, 171] width 712 height 30
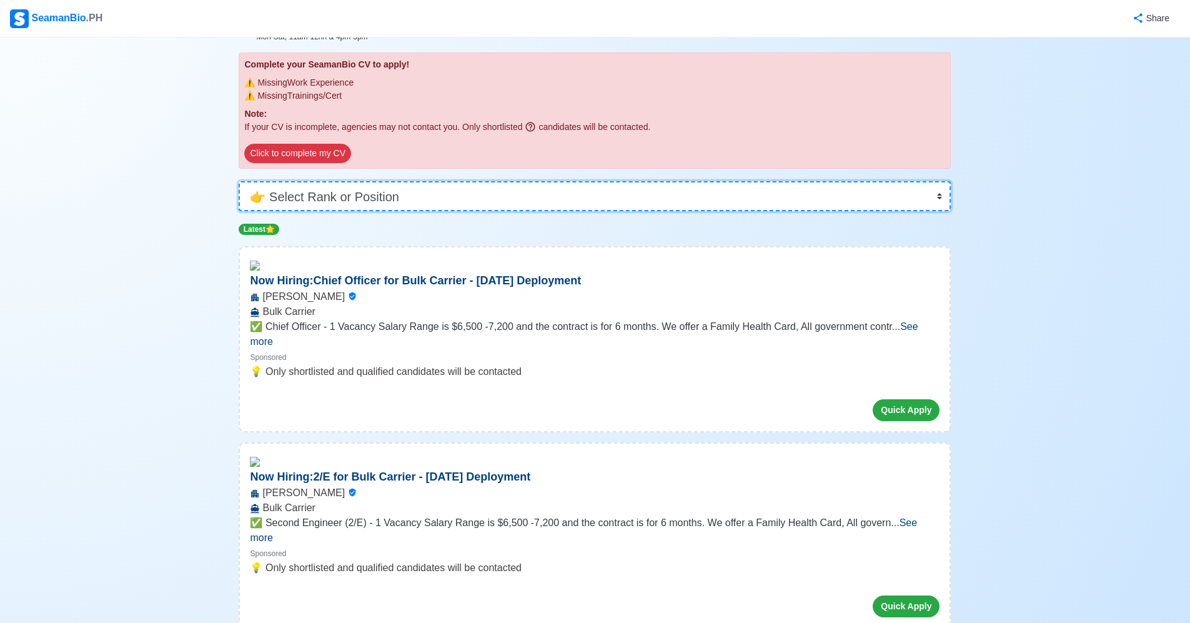
scroll to position [0, 0]
